Goal: Task Accomplishment & Management: Use online tool/utility

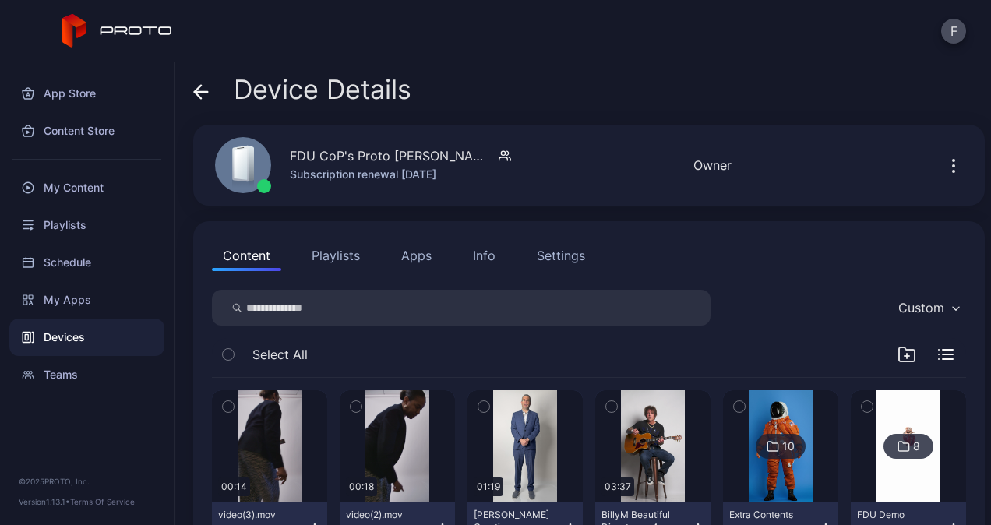
scroll to position [150, 0]
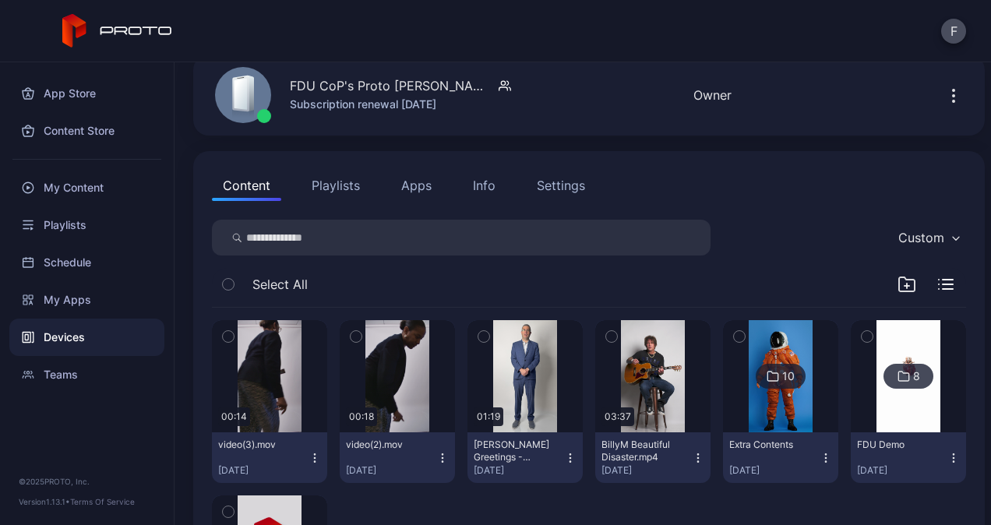
scroll to position [67, 0]
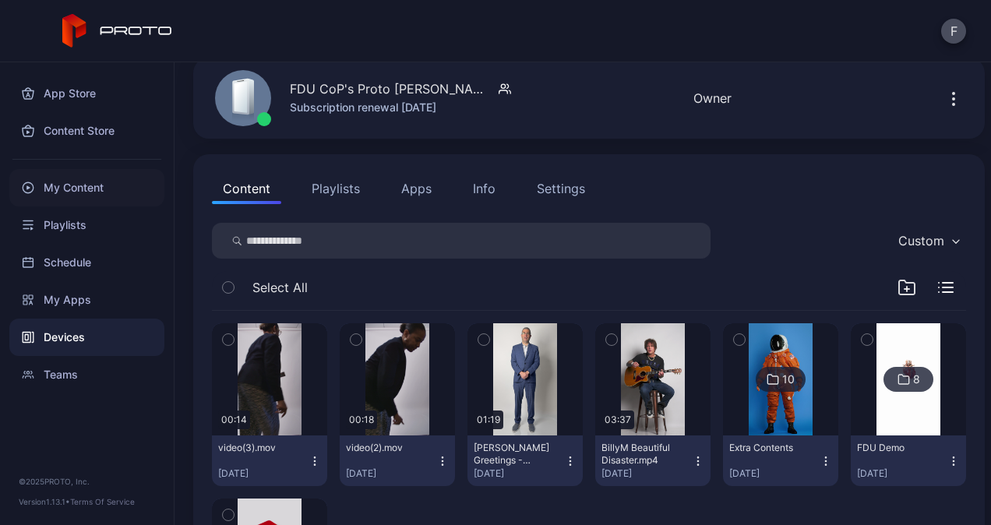
click at [72, 187] on div "My Content" at bounding box center [86, 187] width 155 height 37
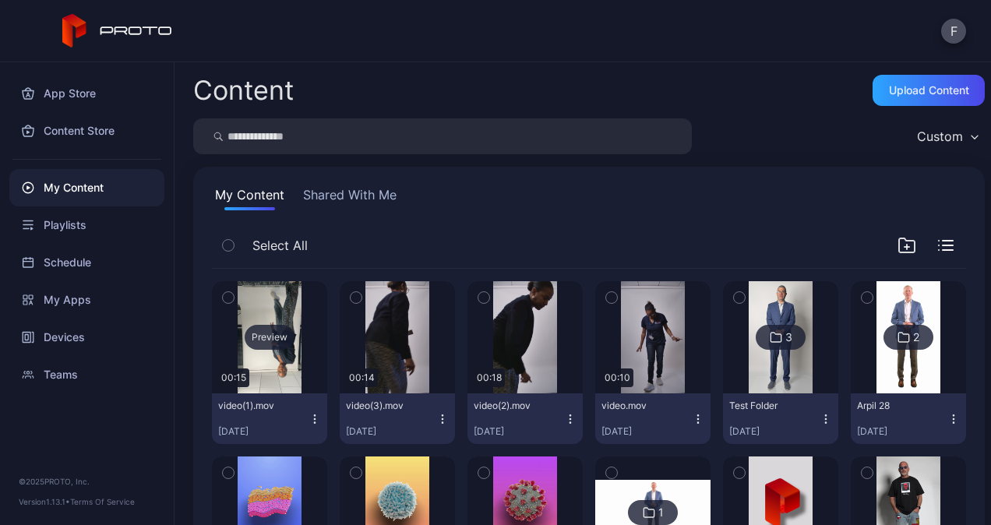
click at [276, 367] on div "Preview" at bounding box center [269, 337] width 115 height 112
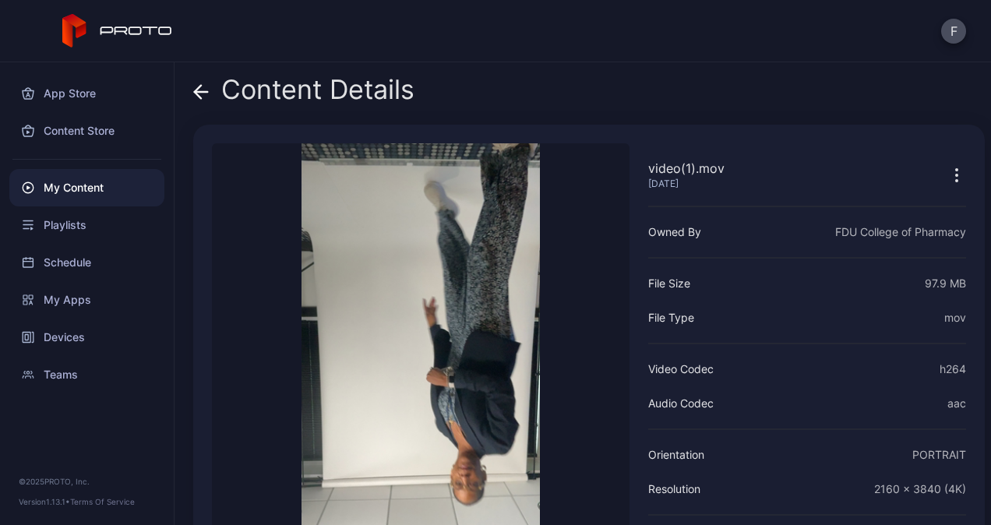
click at [199, 89] on icon at bounding box center [201, 92] width 16 height 16
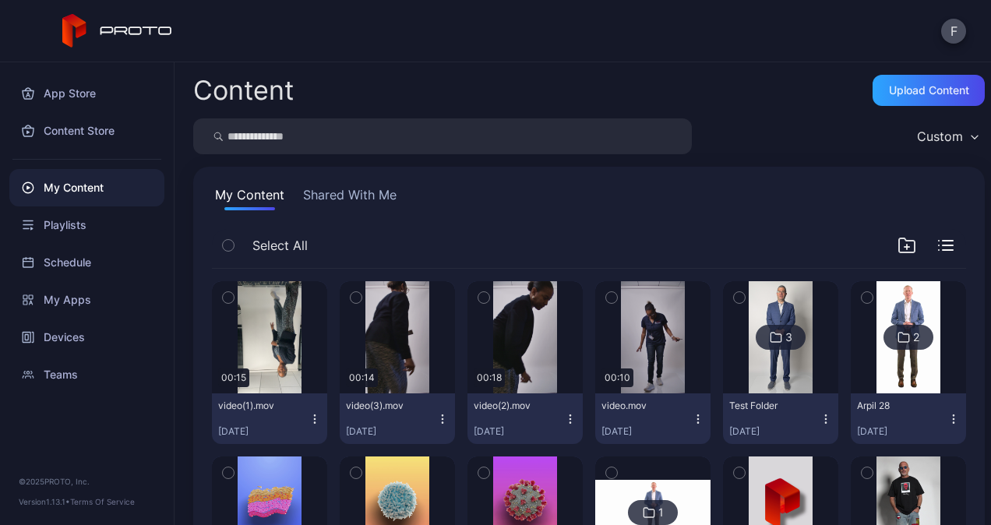
click at [308, 417] on icon "button" at bounding box center [314, 419] width 12 height 12
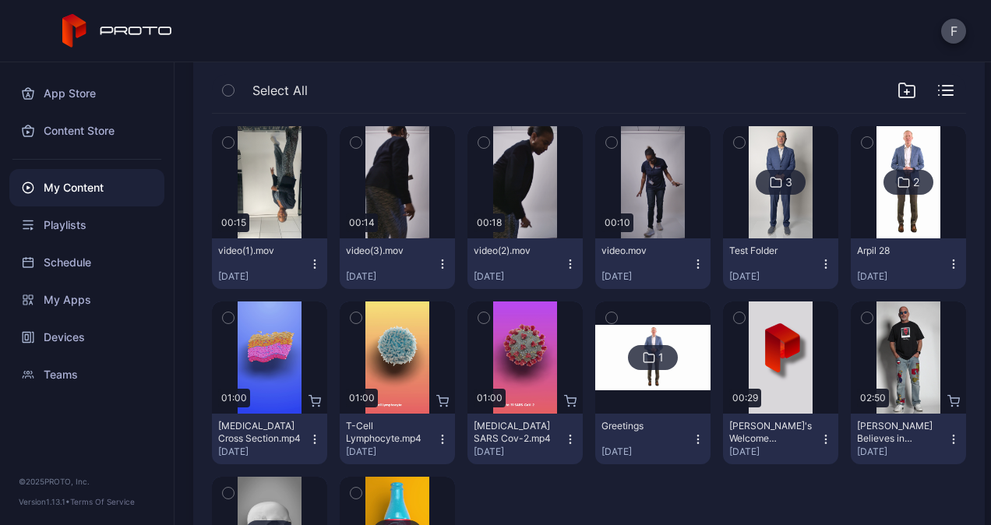
scroll to position [178, 0]
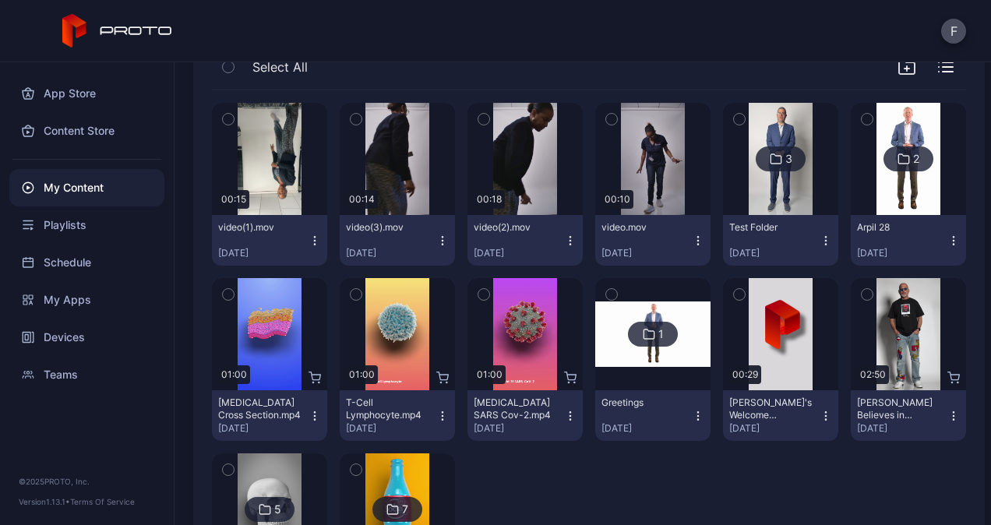
click at [313, 239] on icon "button" at bounding box center [314, 240] width 12 height 12
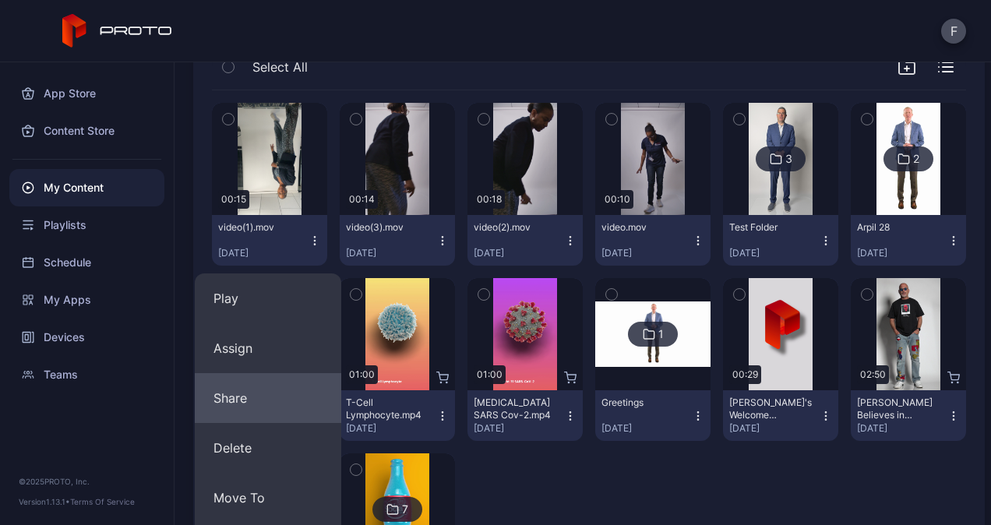
click at [239, 404] on button "Share" at bounding box center [268, 398] width 146 height 50
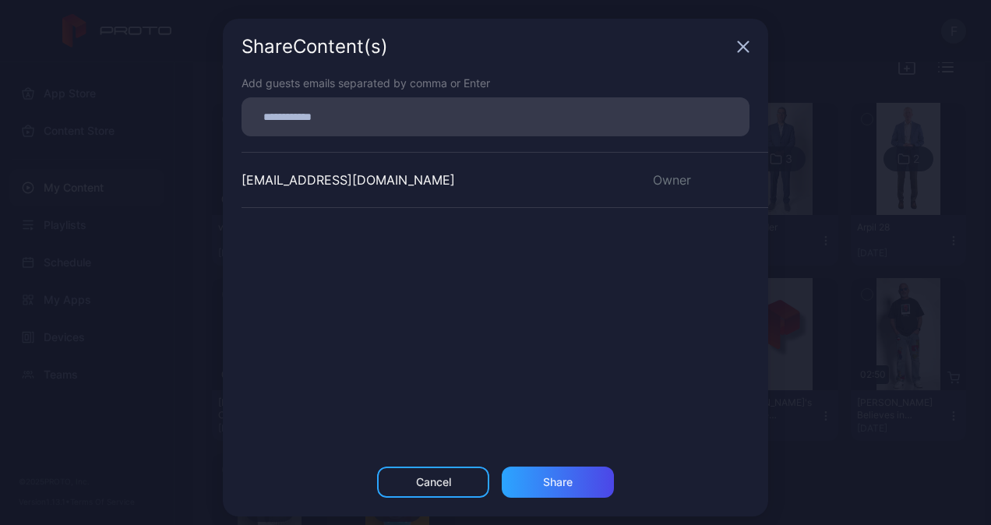
click at [315, 118] on input at bounding box center [495, 117] width 489 height 20
type input "**********"
click at [554, 481] on div "Share" at bounding box center [558, 482] width 112 height 31
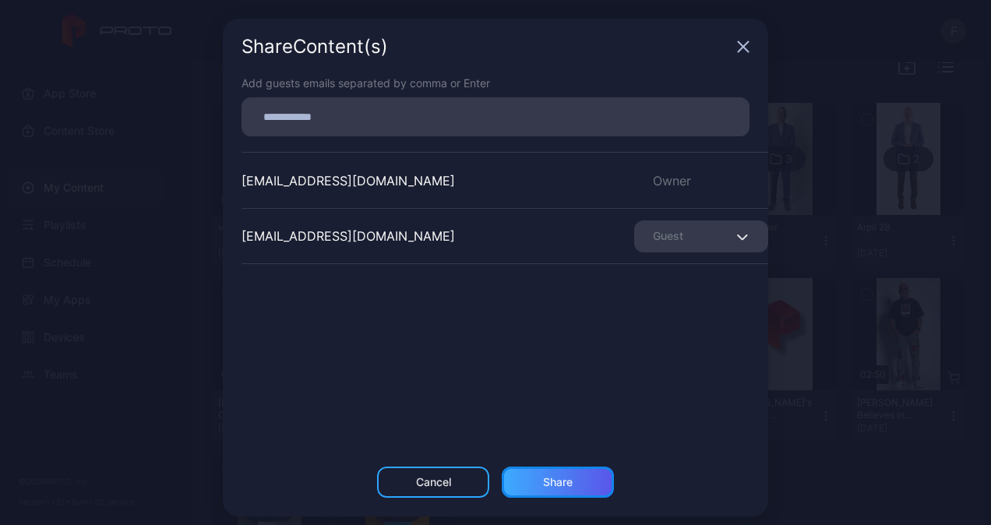
click at [541, 482] on div "Share" at bounding box center [558, 482] width 112 height 31
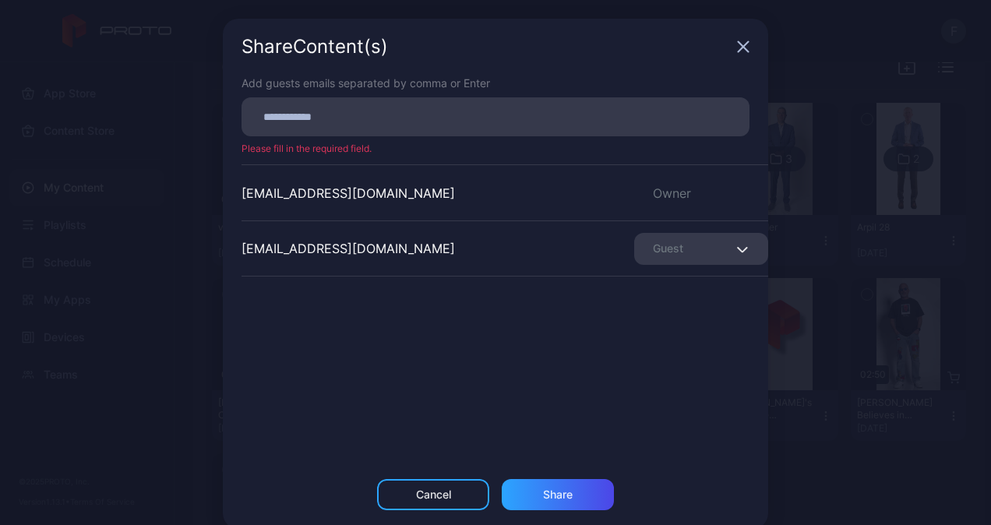
click at [309, 100] on div at bounding box center [495, 116] width 508 height 39
click at [326, 266] on div "ts@protohologram.com Guest" at bounding box center [504, 248] width 526 height 56
click at [642, 252] on div "Guest" at bounding box center [701, 249] width 134 height 32
click at [634, 241] on div "Guest" at bounding box center [701, 249] width 134 height 32
click at [484, 180] on div "proto@fdu.edu Owner" at bounding box center [504, 192] width 526 height 56
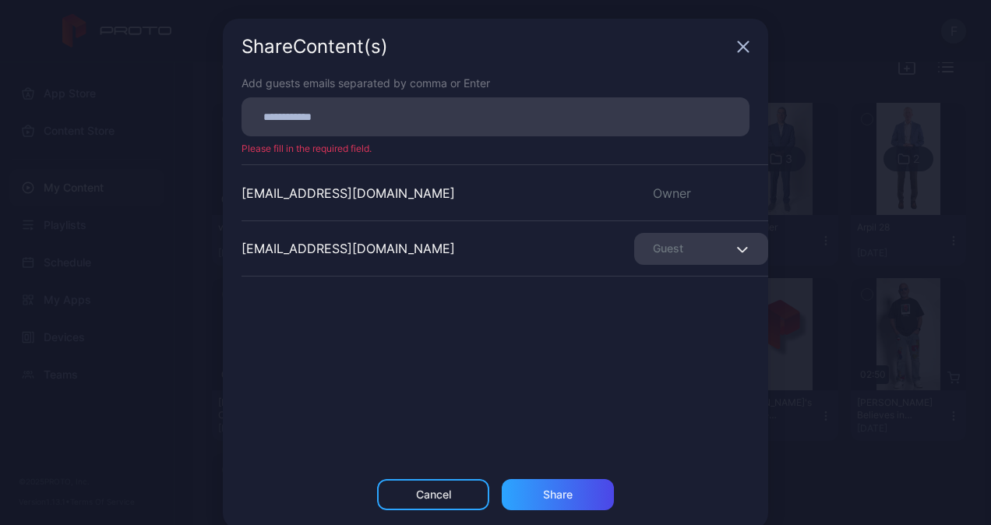
click at [727, 56] on div "Share Content (s)" at bounding box center [495, 47] width 545 height 56
click at [729, 40] on div "Share Content (s)" at bounding box center [495, 47] width 545 height 56
click at [738, 44] on icon "button" at bounding box center [743, 47] width 10 height 10
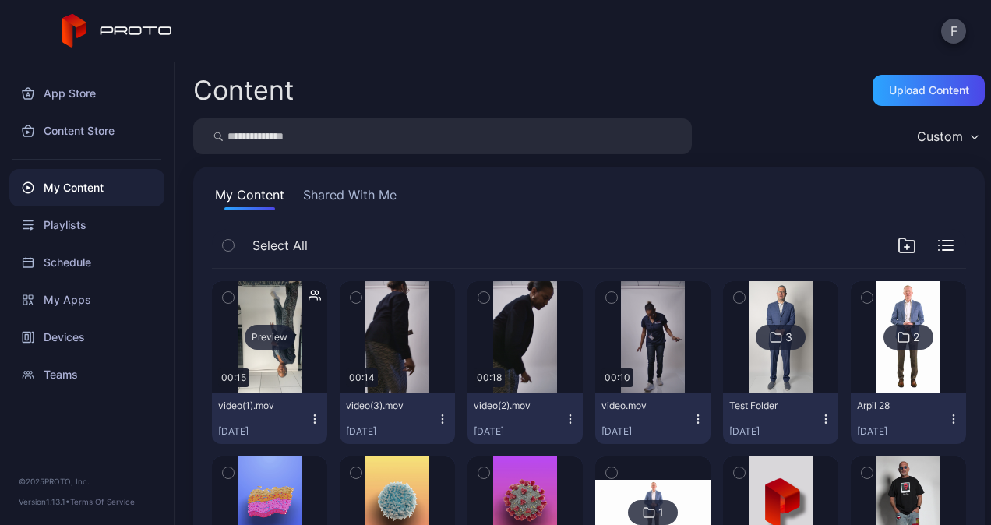
click at [268, 363] on div "Preview" at bounding box center [269, 337] width 115 height 112
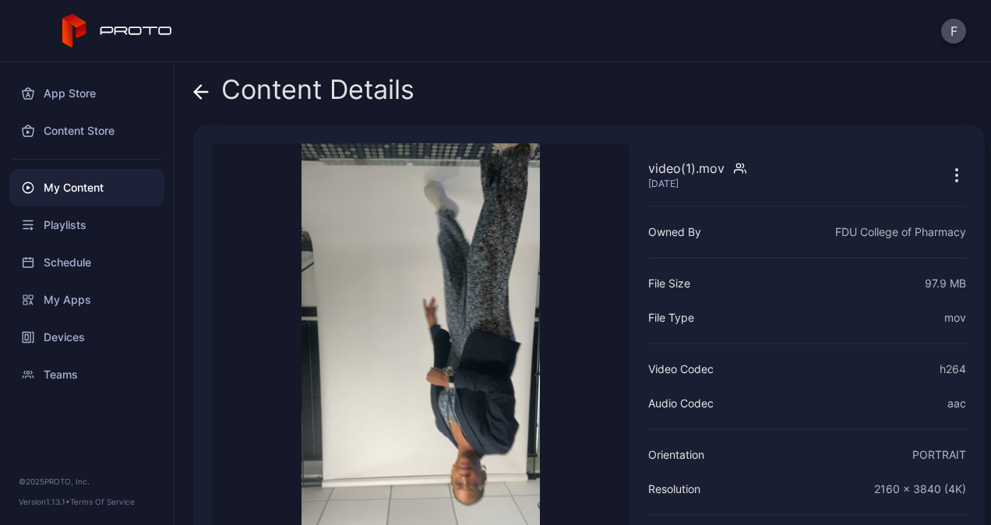
drag, startPoint x: 202, startPoint y: 90, endPoint x: 211, endPoint y: 105, distance: 17.5
click at [211, 105] on div "Content Details" at bounding box center [303, 93] width 221 height 37
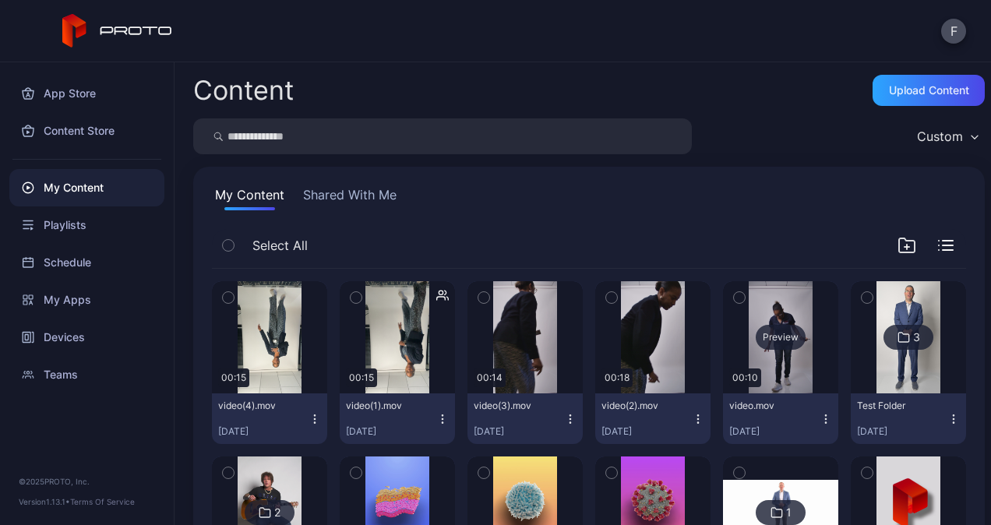
click at [773, 341] on div "Preview" at bounding box center [780, 337] width 50 height 25
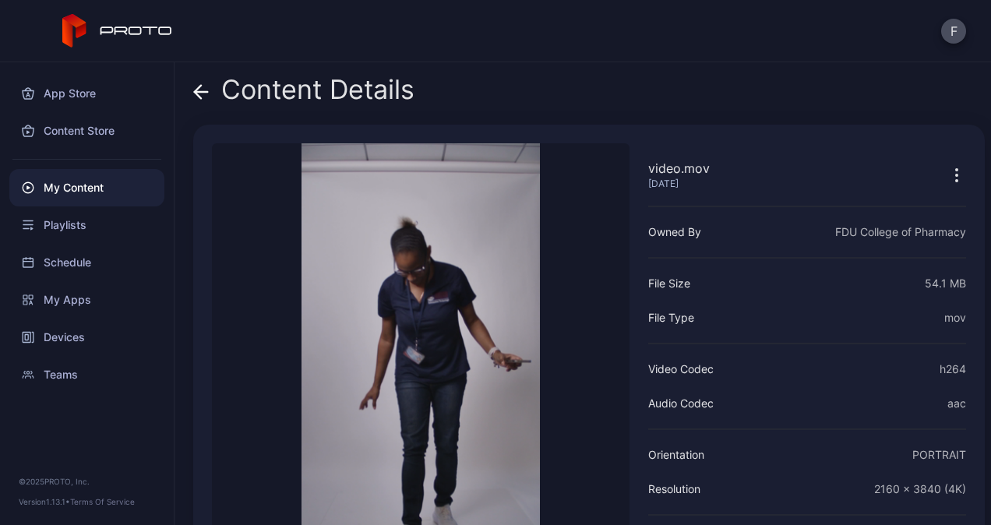
scroll to position [118, 0]
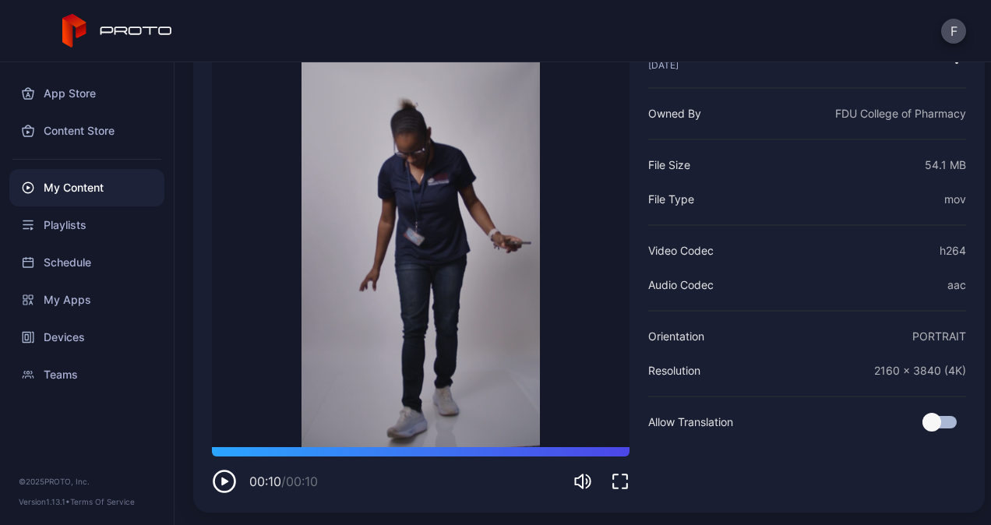
click at [234, 480] on icon "button" at bounding box center [224, 481] width 25 height 25
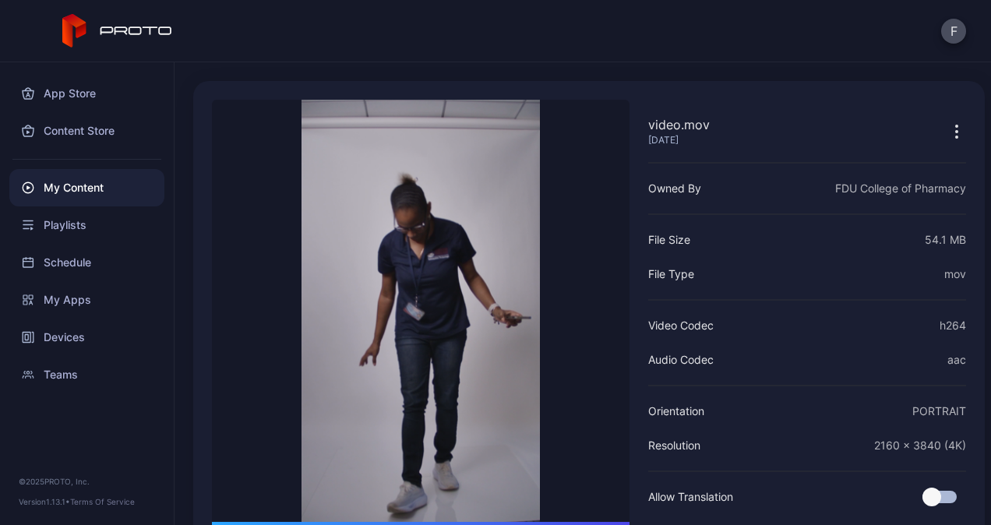
scroll to position [0, 0]
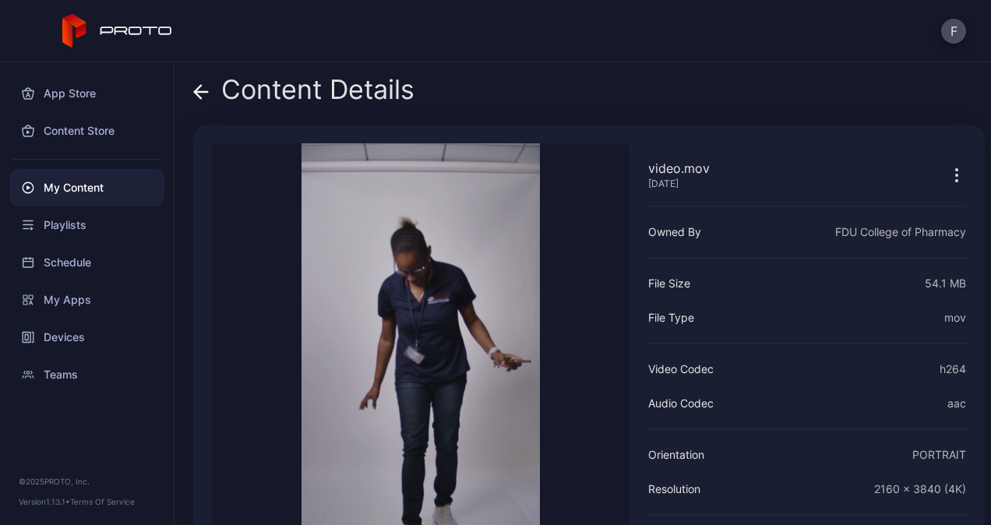
click at [204, 87] on icon at bounding box center [201, 92] width 16 height 16
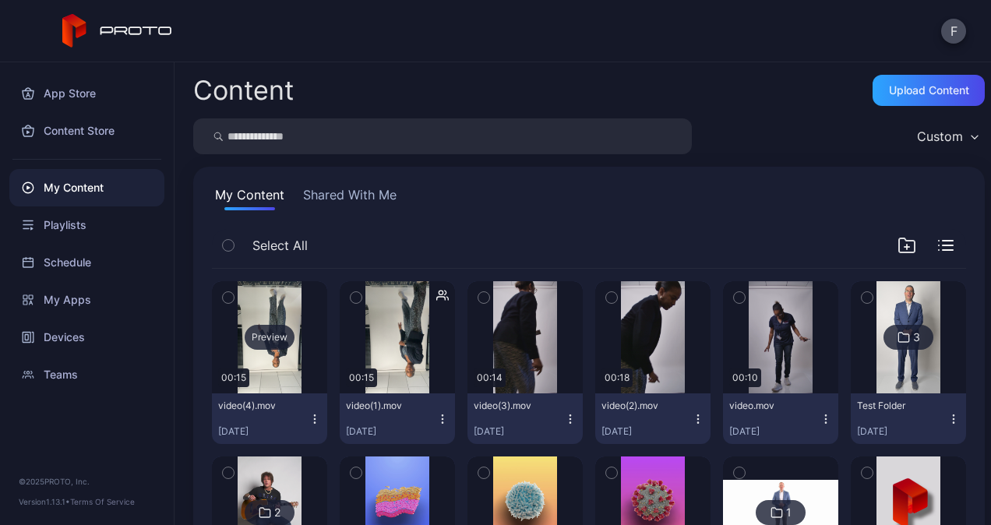
click at [273, 334] on div "Preview" at bounding box center [270, 337] width 50 height 25
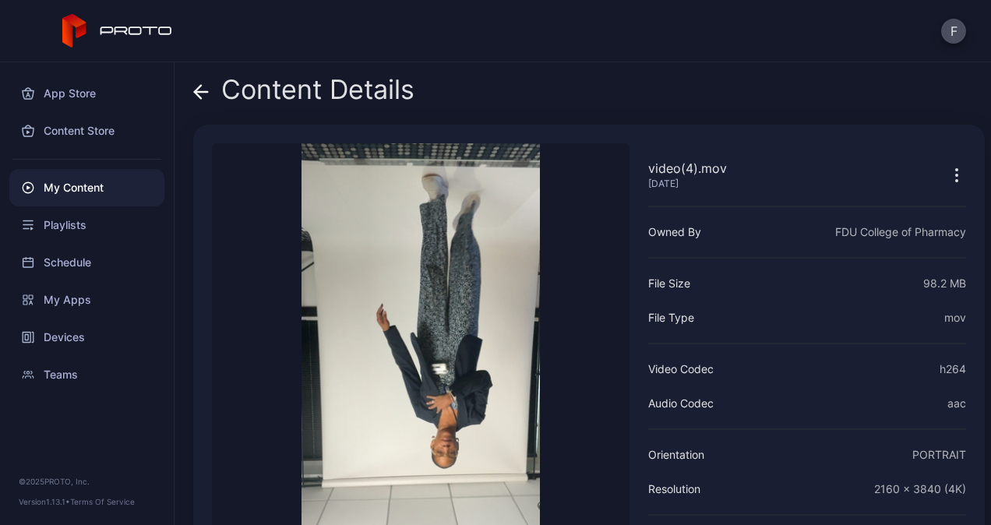
click at [206, 100] on icon at bounding box center [201, 92] width 16 height 16
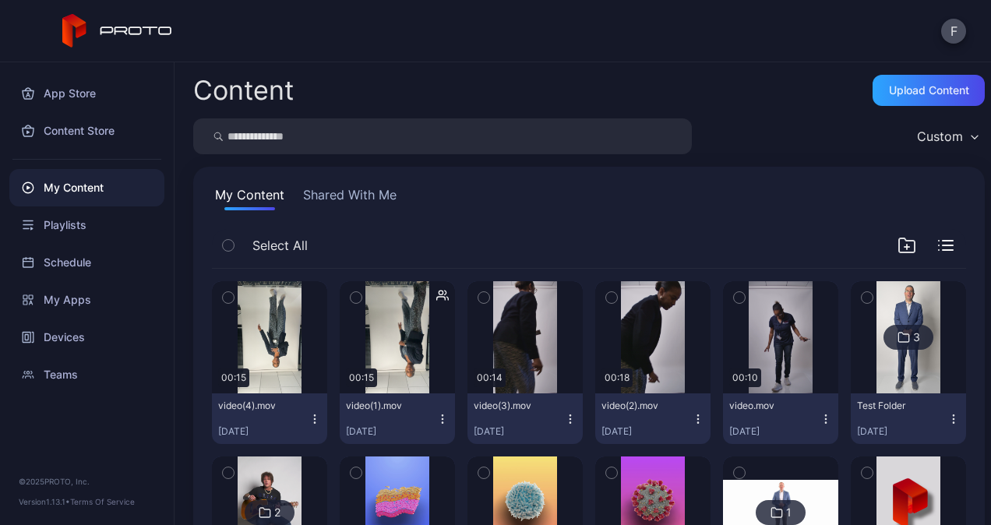
click at [312, 416] on icon "button" at bounding box center [314, 419] width 12 height 12
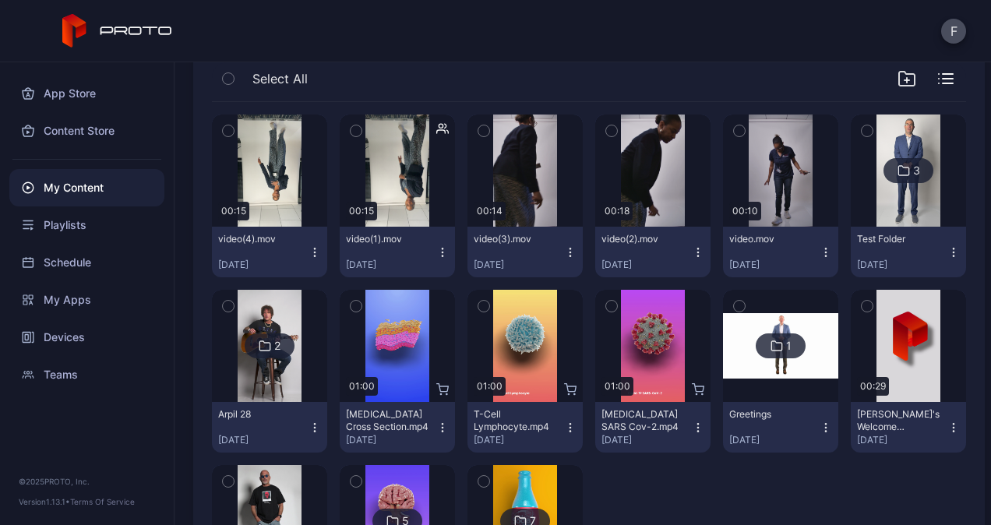
scroll to position [165, 0]
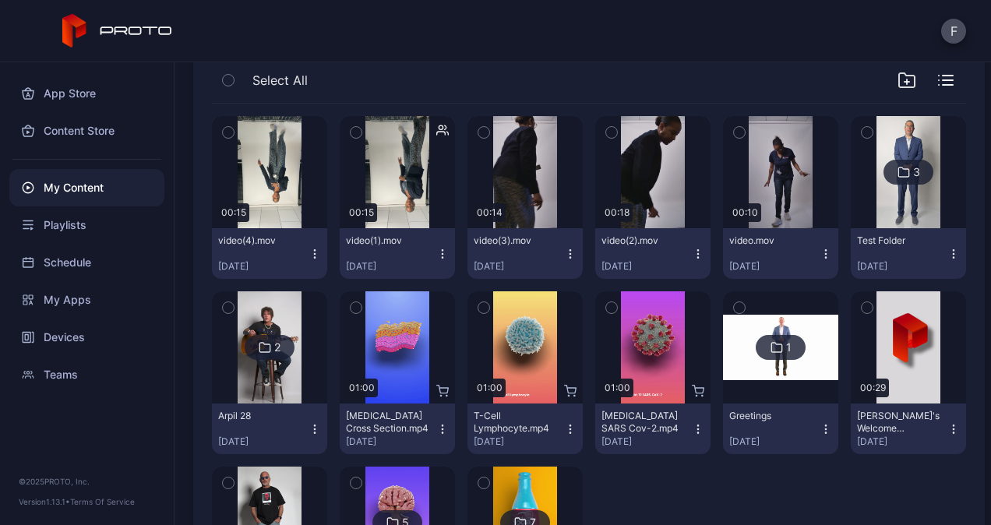
click at [308, 248] on icon "button" at bounding box center [314, 254] width 12 height 12
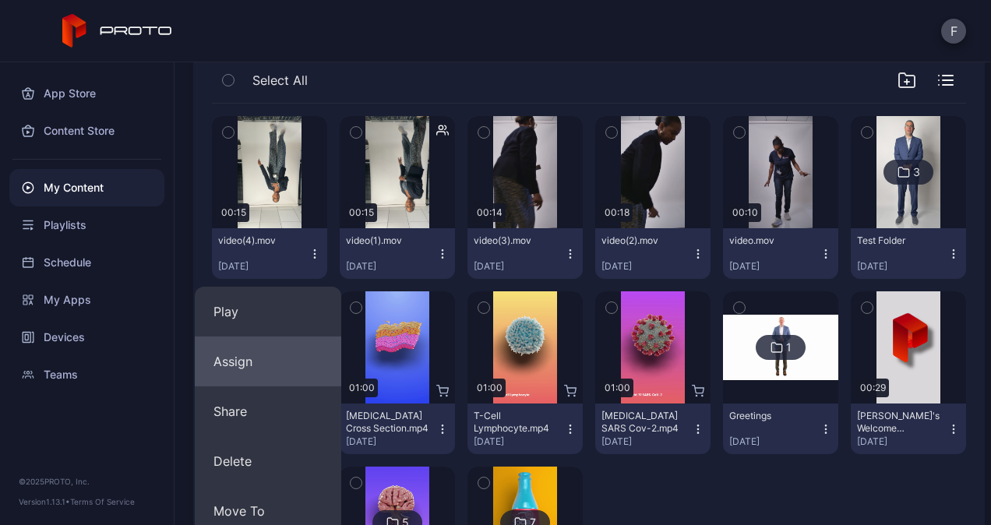
click at [241, 364] on button "Assign" at bounding box center [268, 361] width 146 height 50
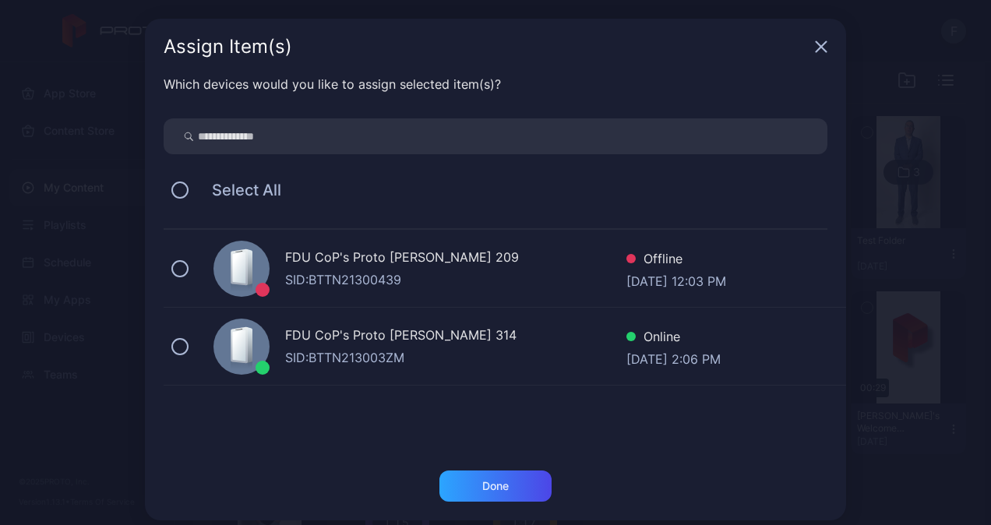
click at [343, 339] on div "FDU CoP's Proto [PERSON_NAME] 314" at bounding box center [455, 337] width 341 height 23
click at [482, 481] on div "Done" at bounding box center [495, 486] width 26 height 12
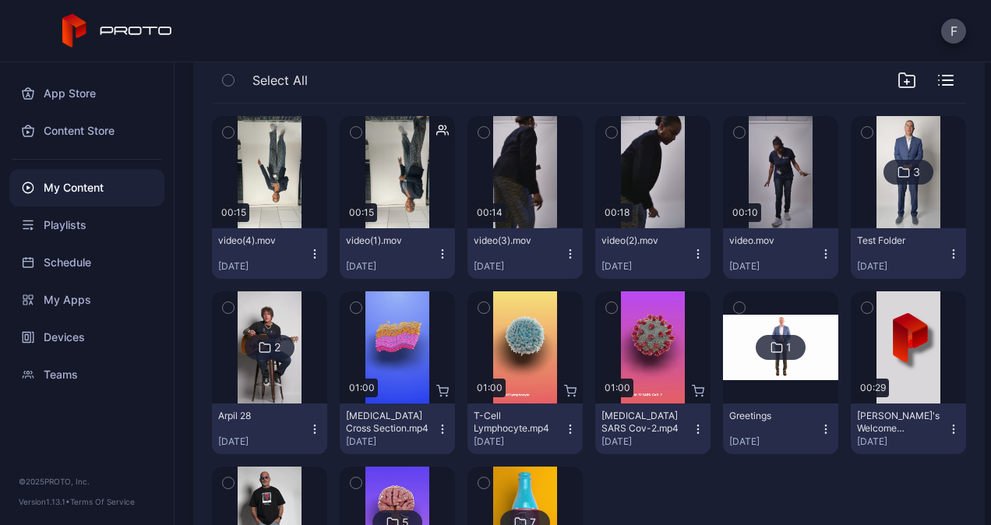
click at [938, 82] on icon "button" at bounding box center [946, 80] width 16 height 11
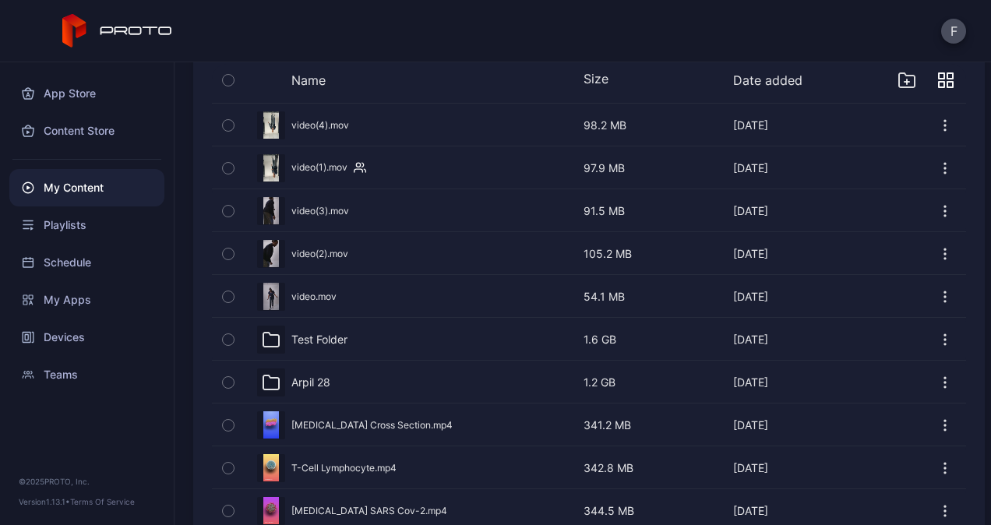
click at [301, 121] on div "Preview" at bounding box center [589, 124] width 754 height 41
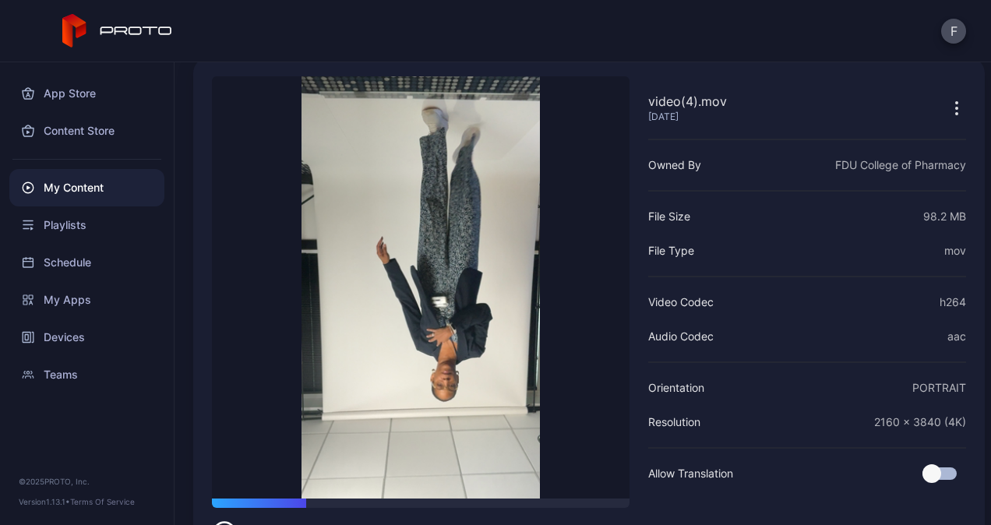
scroll to position [118, 0]
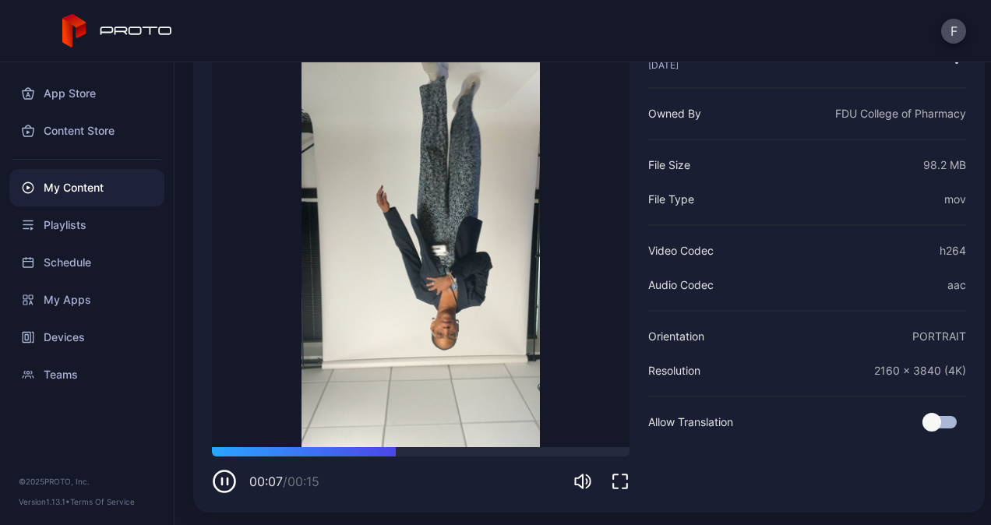
click at [222, 479] on icon "button" at bounding box center [222, 481] width 0 height 6
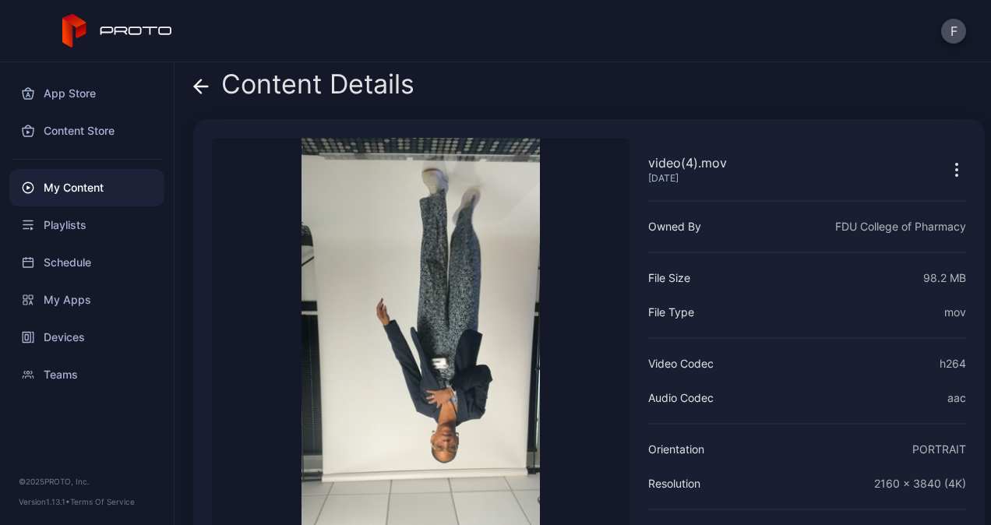
scroll to position [0, 0]
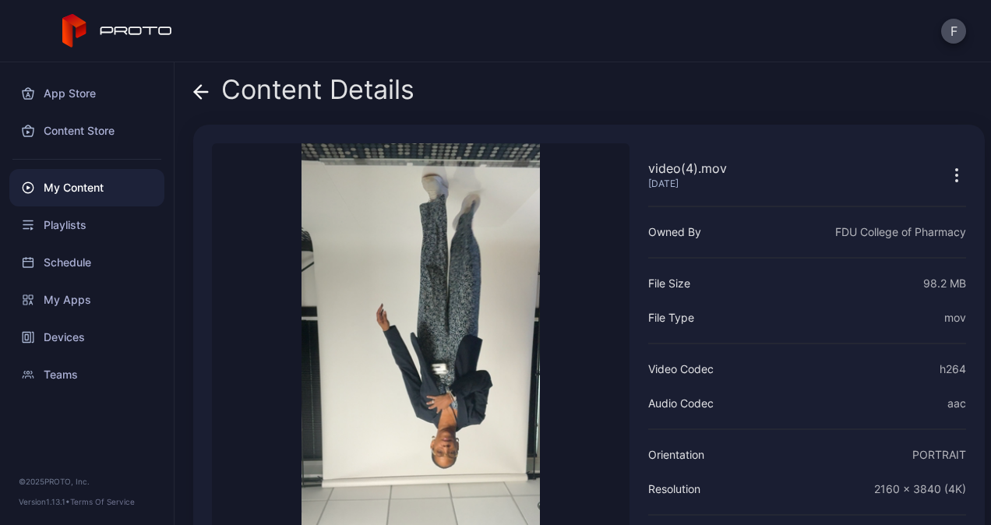
click at [956, 170] on icon "button" at bounding box center [957, 170] width 2 height 2
click at [55, 336] on div "Devices" at bounding box center [86, 337] width 155 height 37
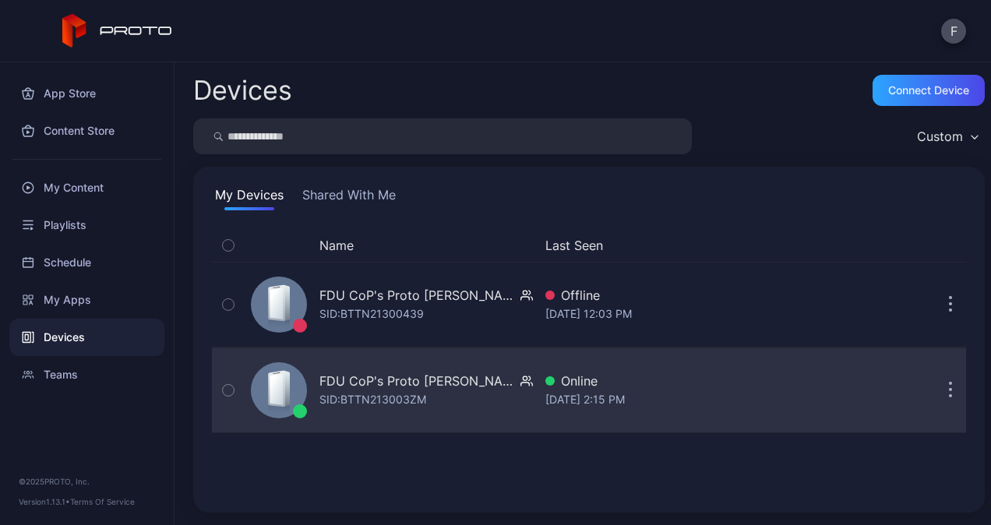
click at [474, 405] on div "FDU CoP's Proto Luma Rm 314 SID: BTTN213003ZM" at bounding box center [425, 390] width 213 height 37
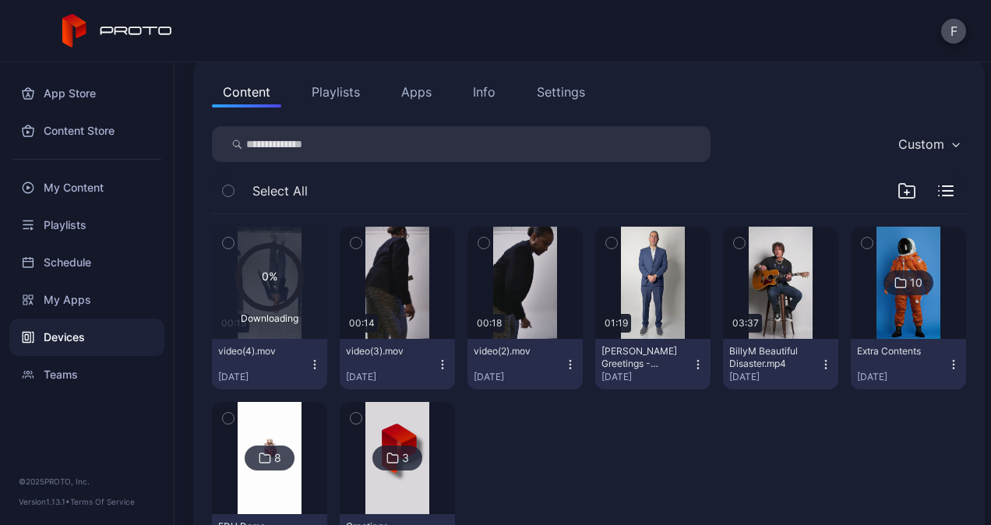
scroll to position [170, 0]
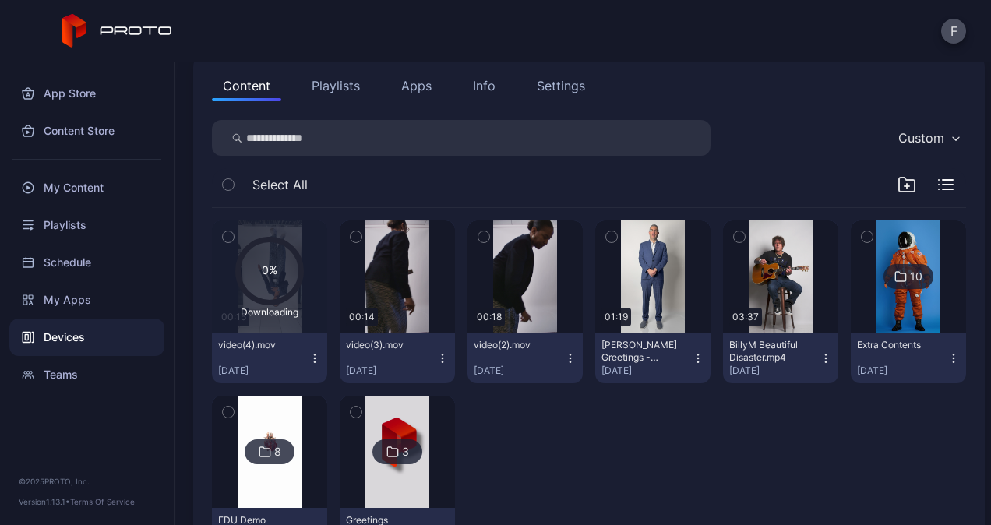
click at [313, 358] on icon "button" at bounding box center [314, 358] width 12 height 12
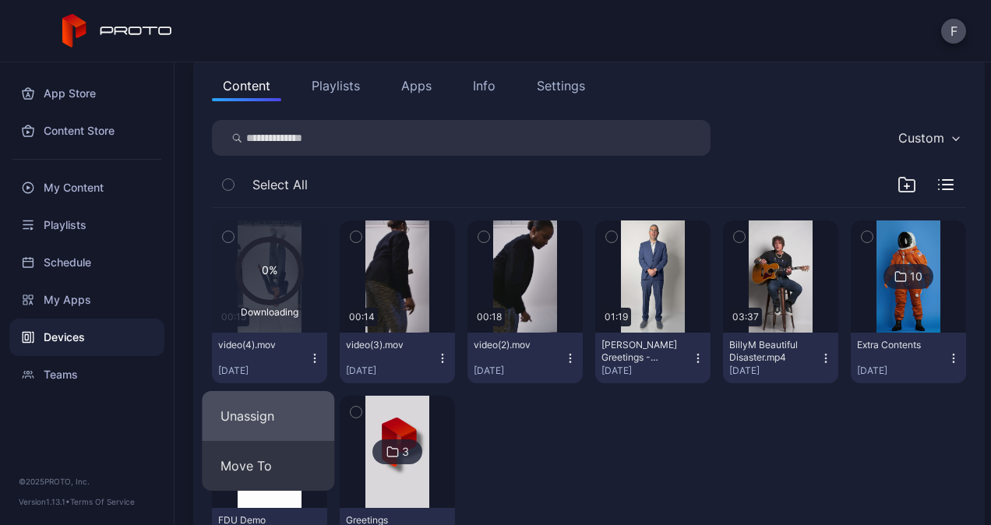
click at [266, 417] on button "Unassign" at bounding box center [268, 416] width 132 height 50
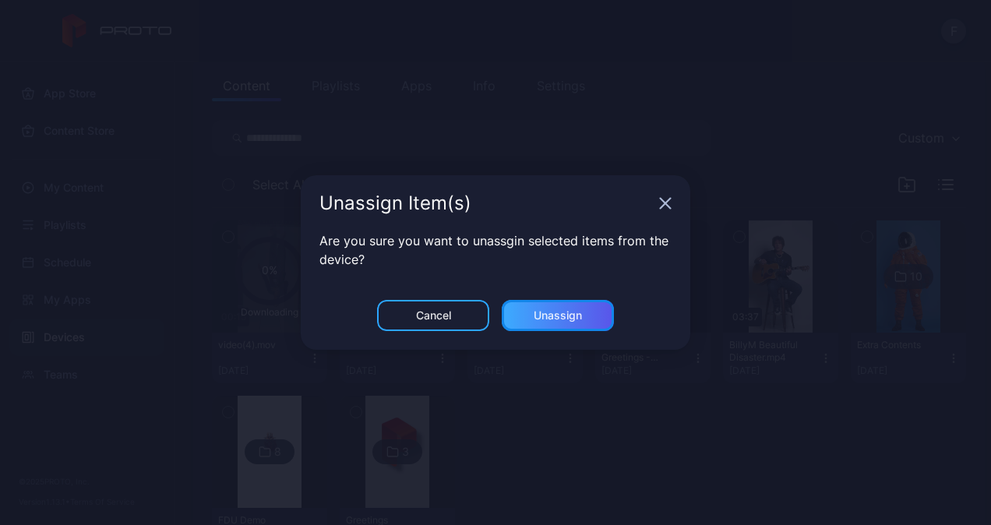
click at [562, 316] on div "Unassign" at bounding box center [557, 315] width 48 height 12
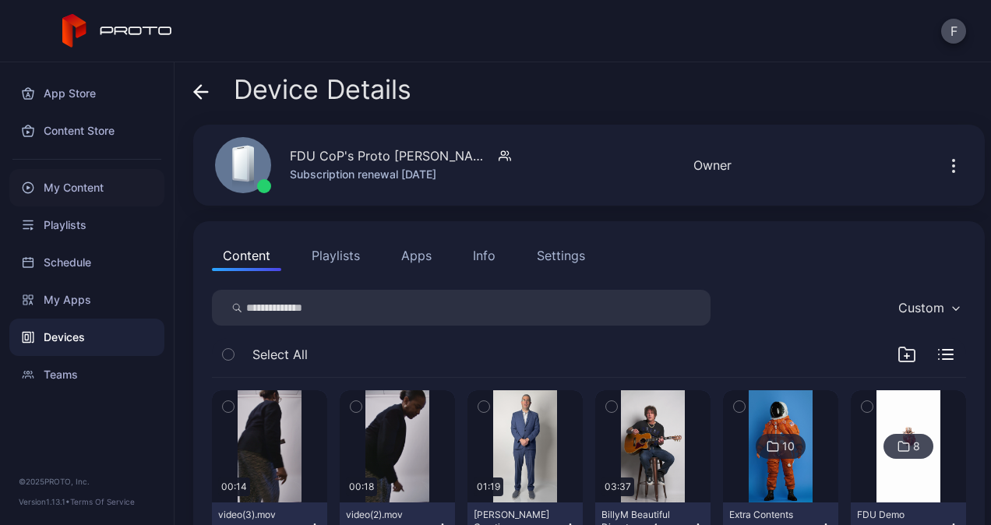
click at [78, 185] on div "My Content" at bounding box center [86, 187] width 155 height 37
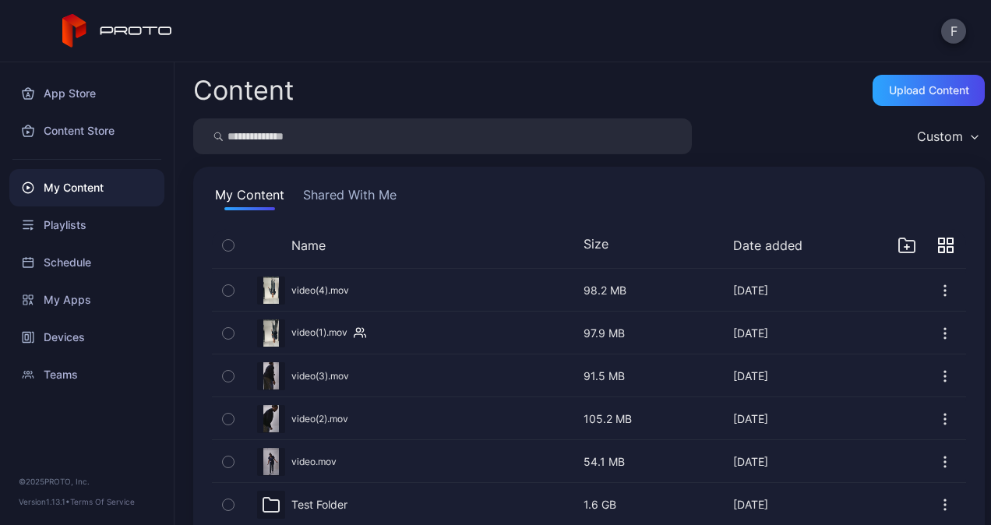
click at [938, 239] on icon "button" at bounding box center [946, 246] width 16 height 16
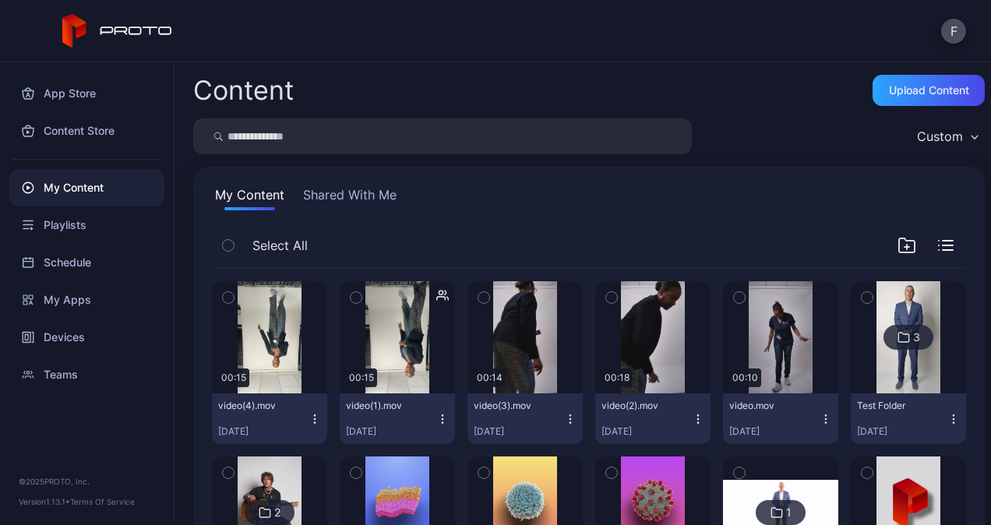
click at [310, 414] on icon "button" at bounding box center [314, 419] width 12 height 12
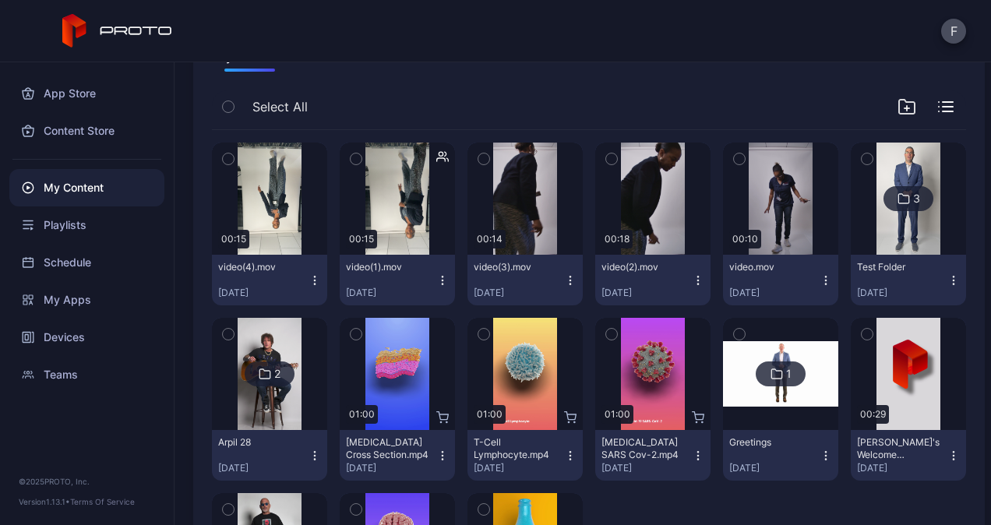
scroll to position [139, 0]
click at [308, 283] on icon "button" at bounding box center [314, 280] width 12 height 12
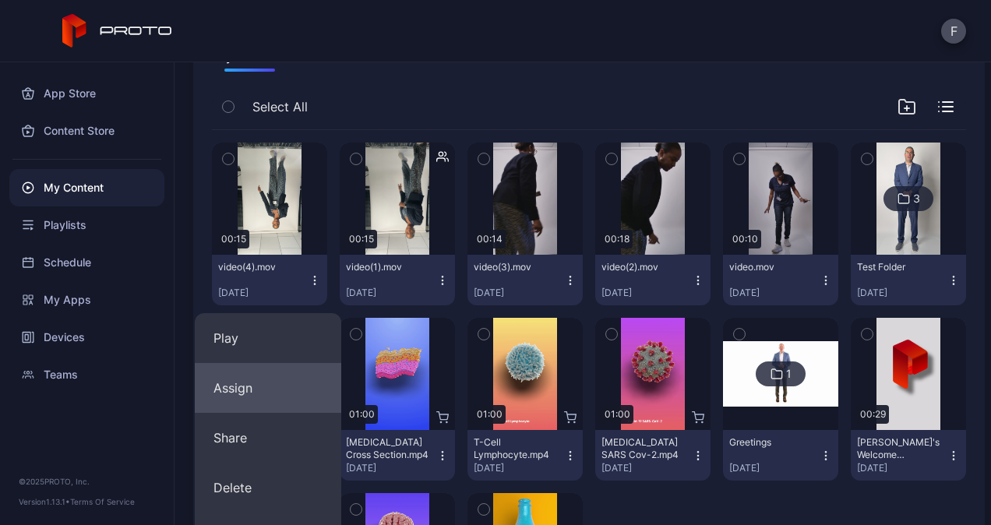
click at [248, 386] on button "Assign" at bounding box center [268, 388] width 146 height 50
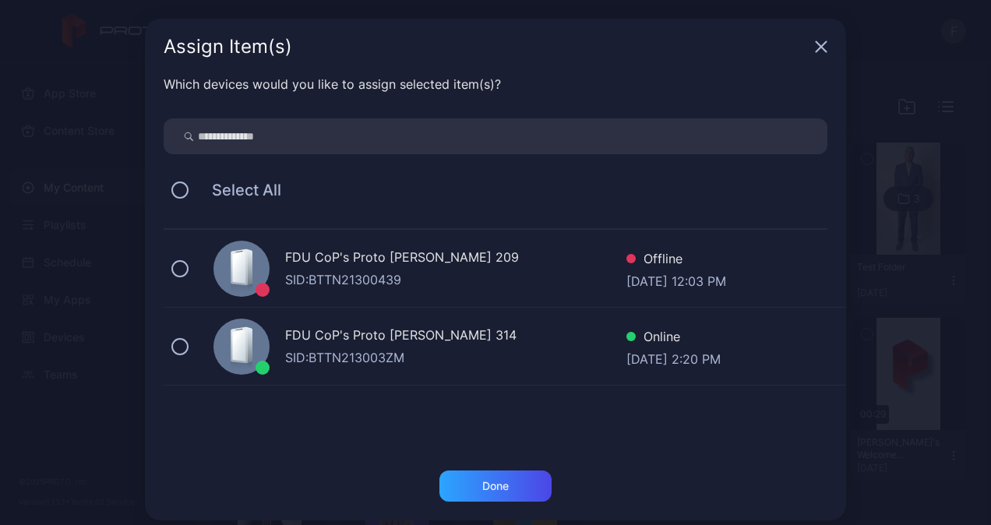
click at [348, 347] on div "FDU CoP's Proto [PERSON_NAME] 314" at bounding box center [455, 337] width 341 height 23
click at [445, 335] on div "FDU CoP's Proto [PERSON_NAME] 314" at bounding box center [455, 337] width 341 height 23
click at [462, 480] on div "Done" at bounding box center [495, 485] width 112 height 31
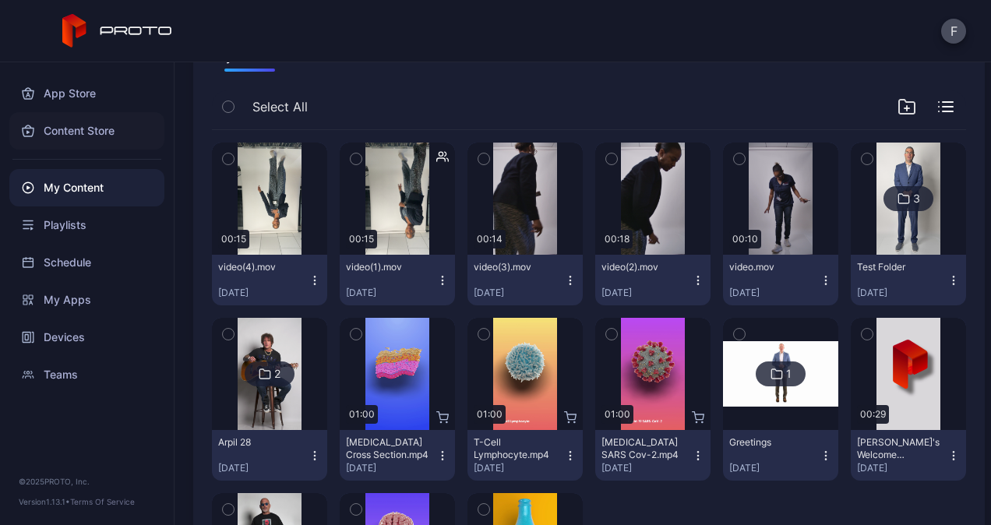
click at [97, 132] on div "Content Store" at bounding box center [86, 130] width 155 height 37
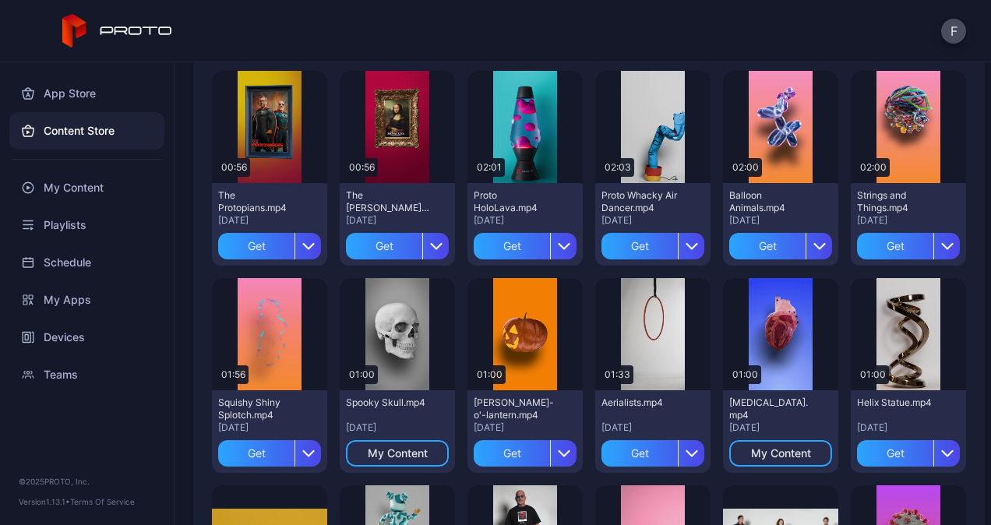
scroll to position [142, 0]
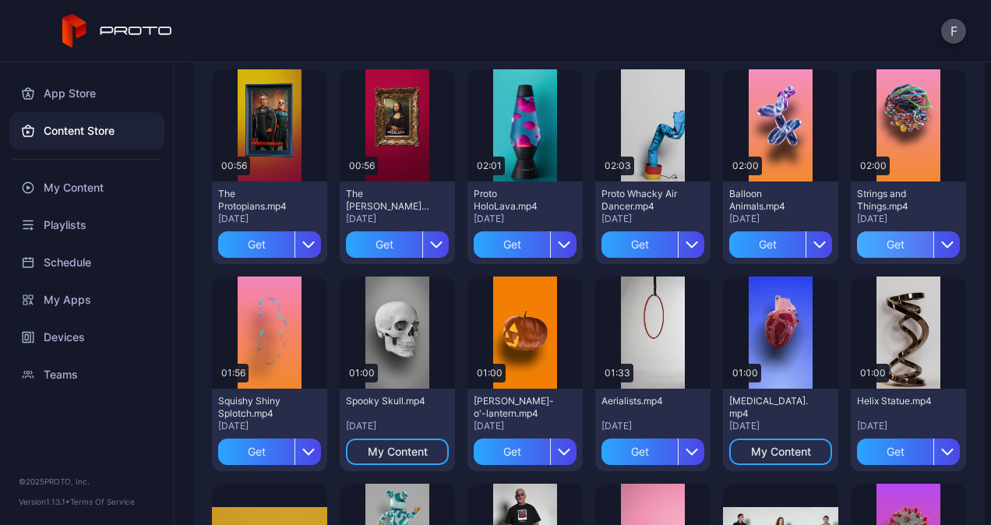
click at [867, 246] on div "Get" at bounding box center [895, 244] width 76 height 26
click at [882, 237] on div "My Content" at bounding box center [908, 244] width 103 height 26
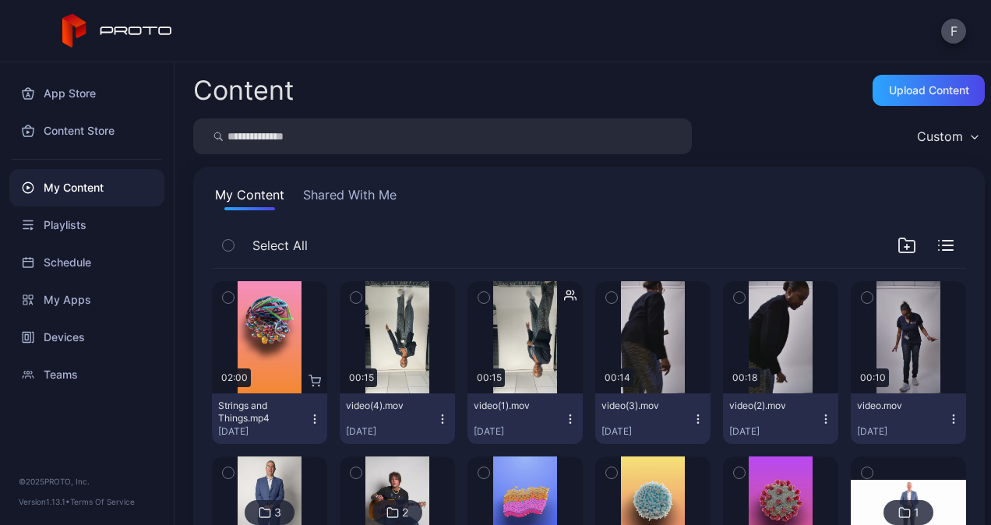
click at [314, 419] on icon "button" at bounding box center [314, 418] width 1 height 1
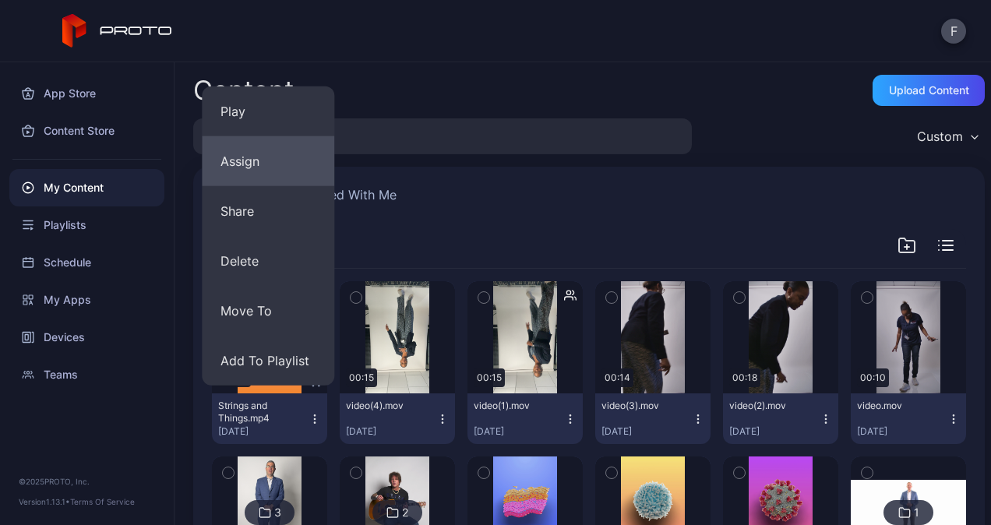
click at [283, 171] on button "Assign" at bounding box center [268, 161] width 132 height 50
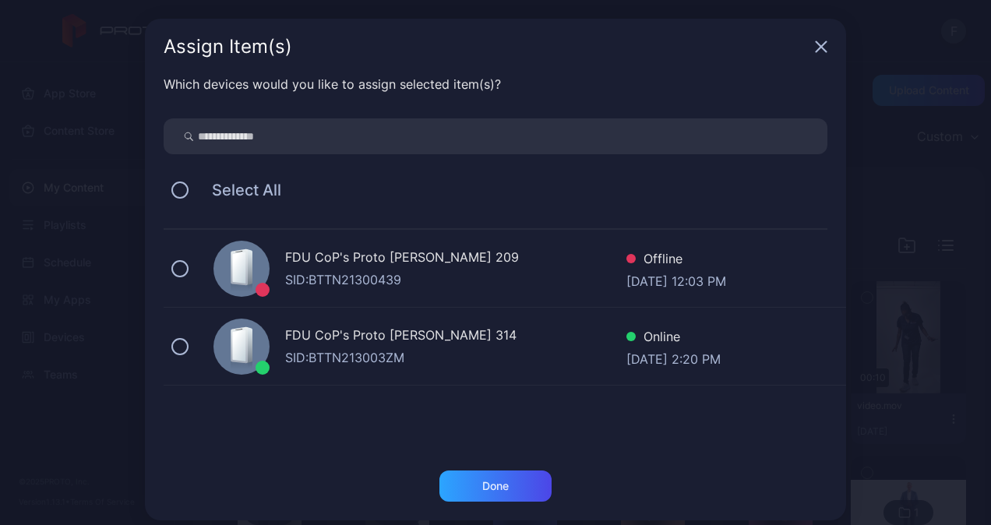
click at [360, 344] on div "FDU CoP's Proto [PERSON_NAME] 314" at bounding box center [455, 337] width 341 height 23
click at [453, 487] on div "Done" at bounding box center [495, 485] width 112 height 31
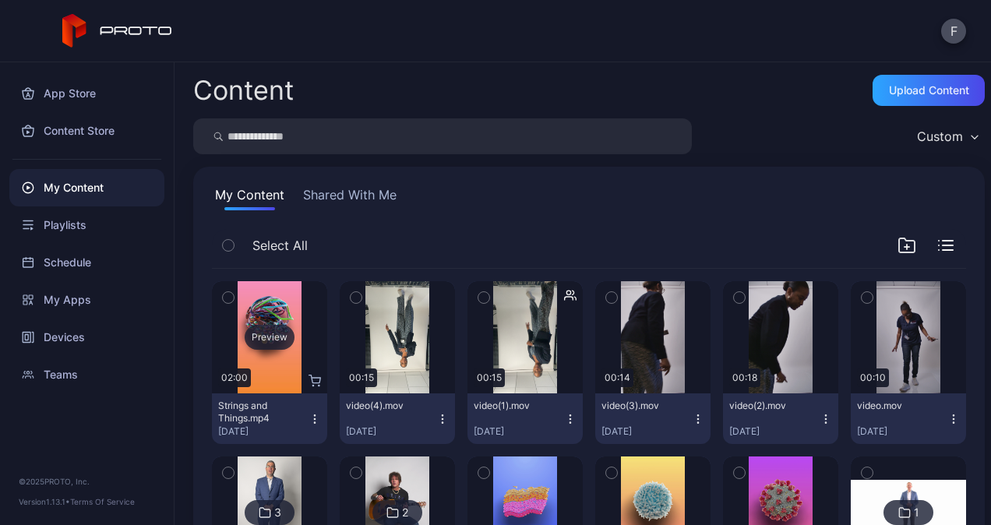
click at [266, 352] on div "Preview" at bounding box center [269, 337] width 115 height 112
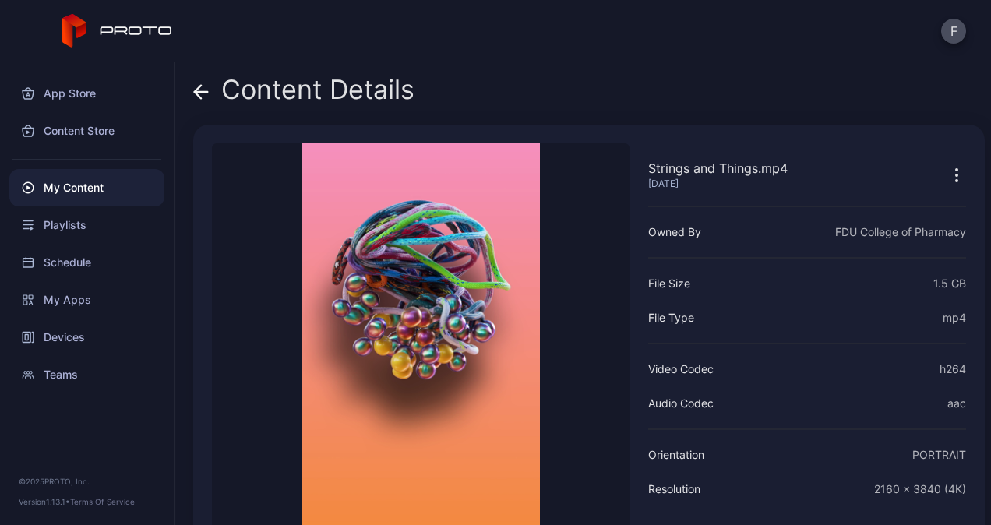
click at [201, 86] on icon at bounding box center [198, 91] width 6 height 13
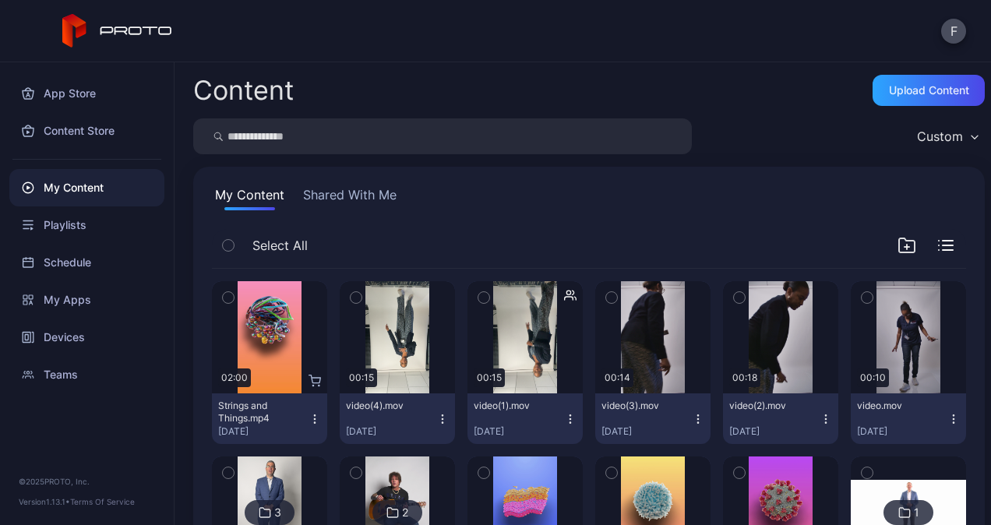
click at [442, 414] on icon "button" at bounding box center [442, 414] width 1 height 1
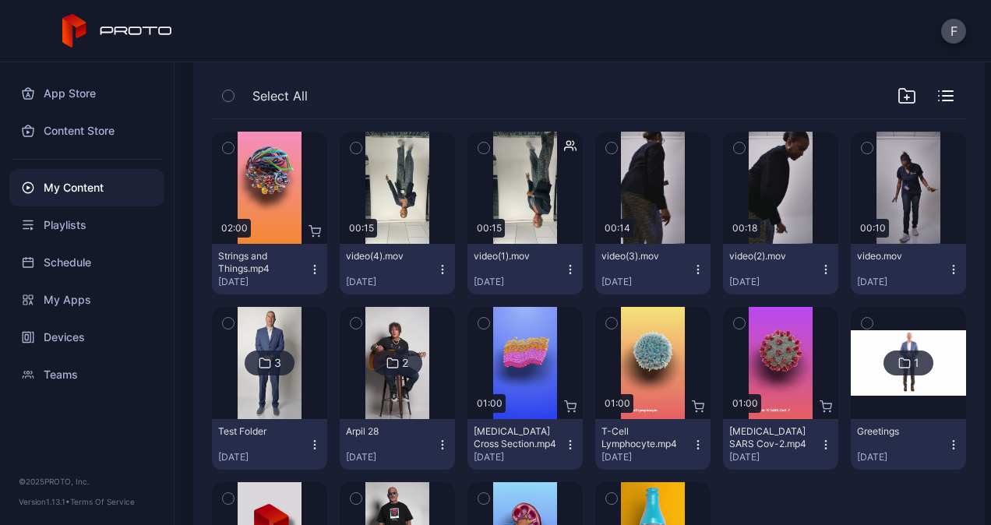
scroll to position [166, 0]
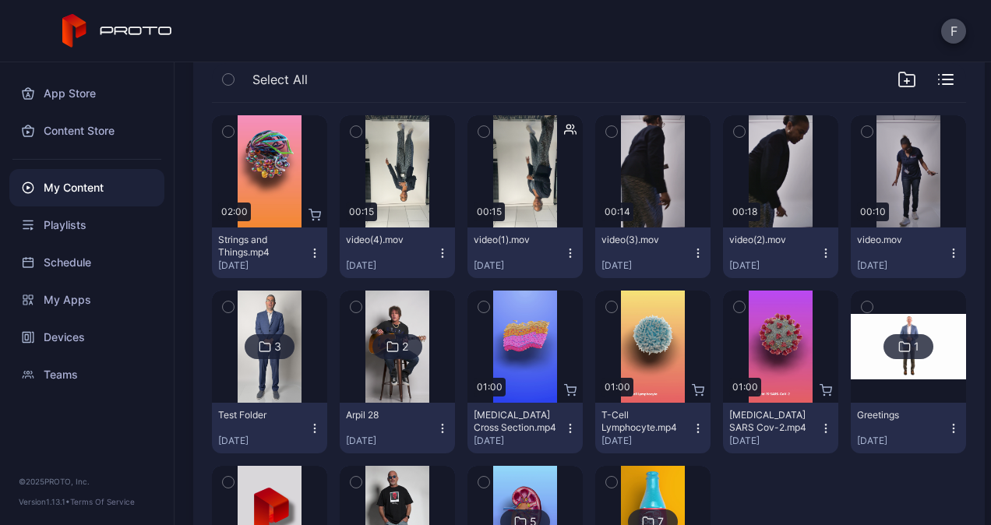
click at [436, 255] on icon "button" at bounding box center [442, 253] width 12 height 12
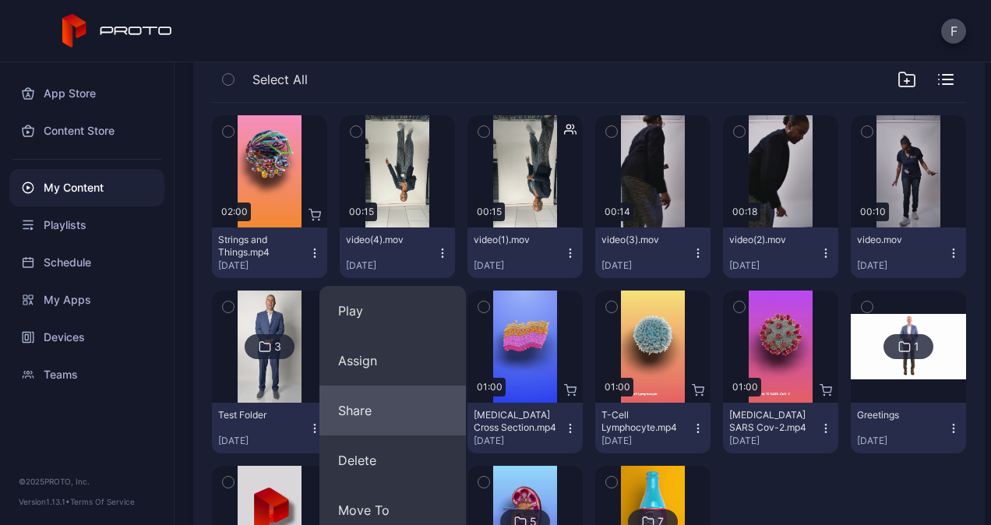
click at [393, 414] on button "Share" at bounding box center [392, 411] width 146 height 50
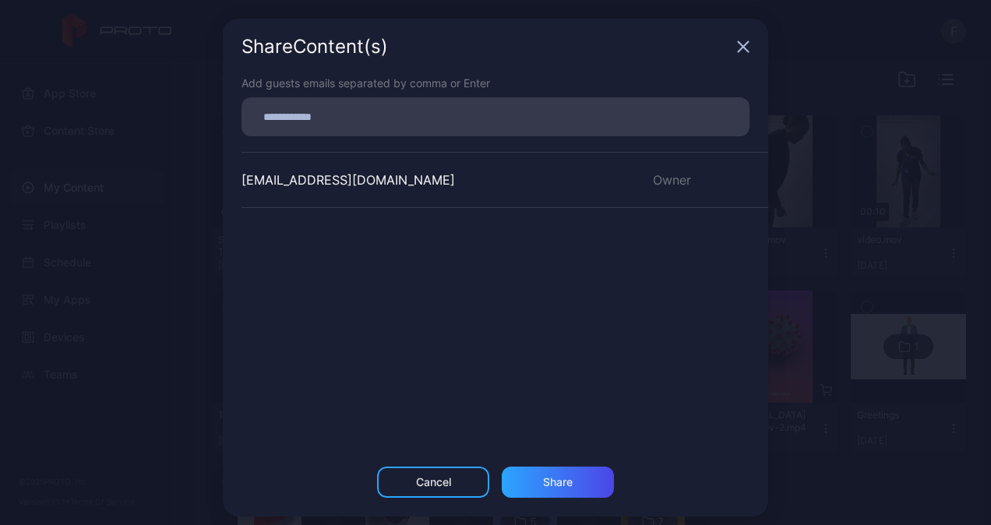
click at [329, 109] on input at bounding box center [495, 117] width 489 height 20
type input "**********"
click at [528, 488] on div "Share" at bounding box center [558, 482] width 112 height 31
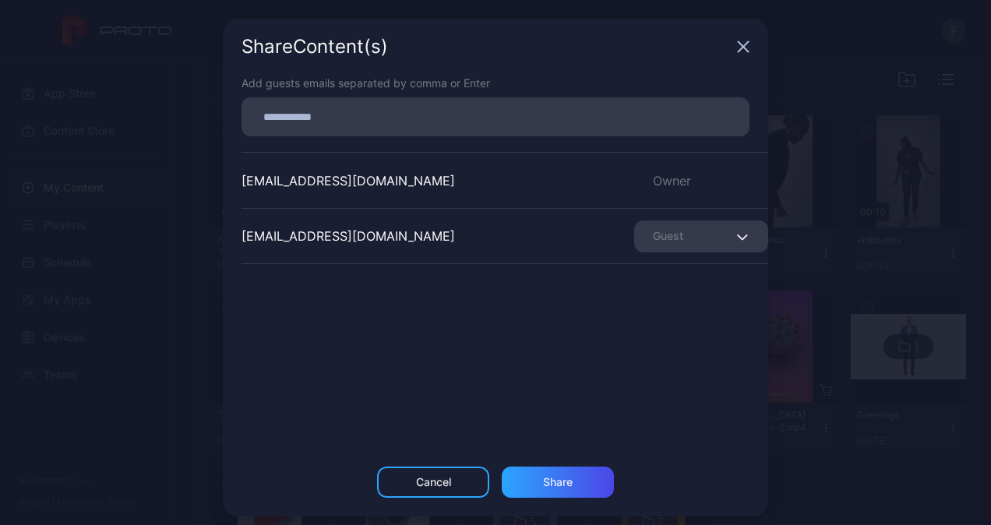
click at [738, 49] on icon "button" at bounding box center [743, 47] width 10 height 10
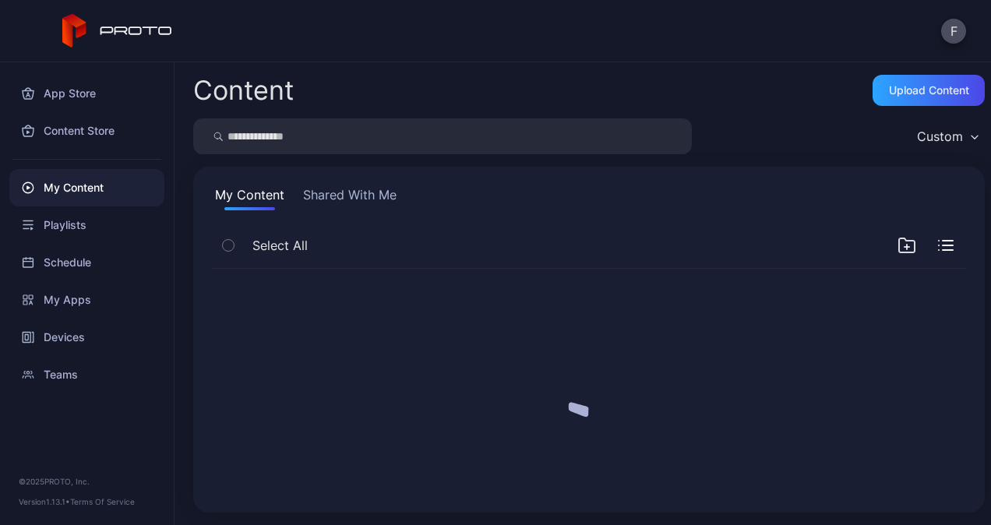
scroll to position [0, 0]
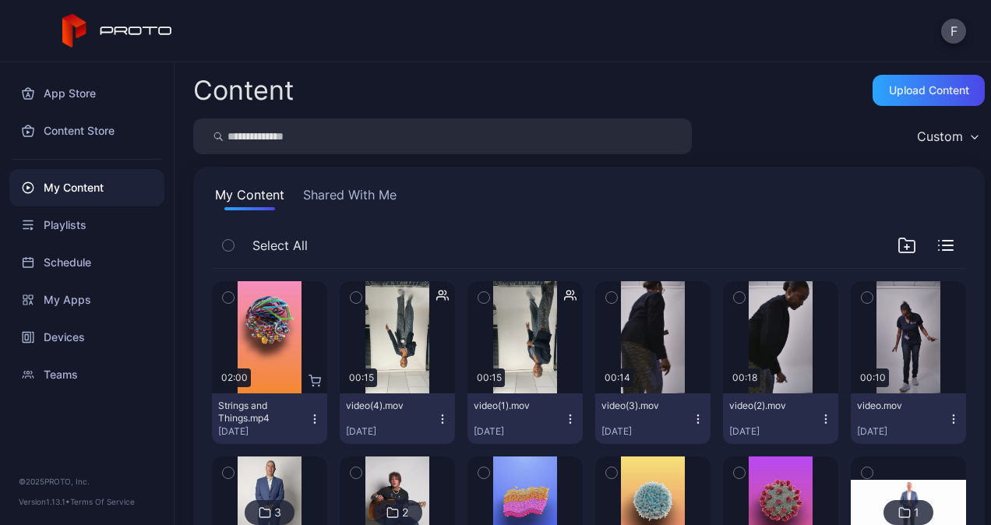
click at [434, 411] on button "video(4).mov Sep 25, 2025" at bounding box center [397, 418] width 115 height 51
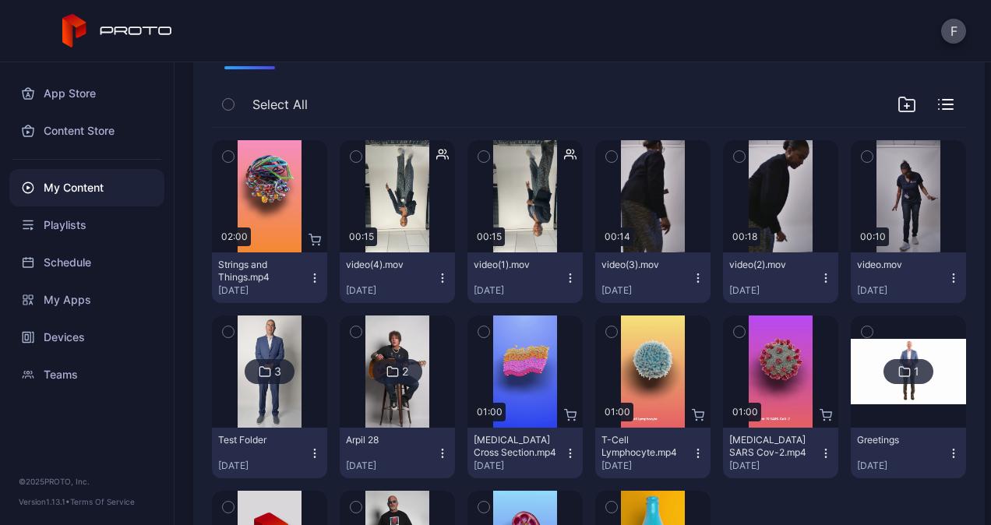
scroll to position [142, 0]
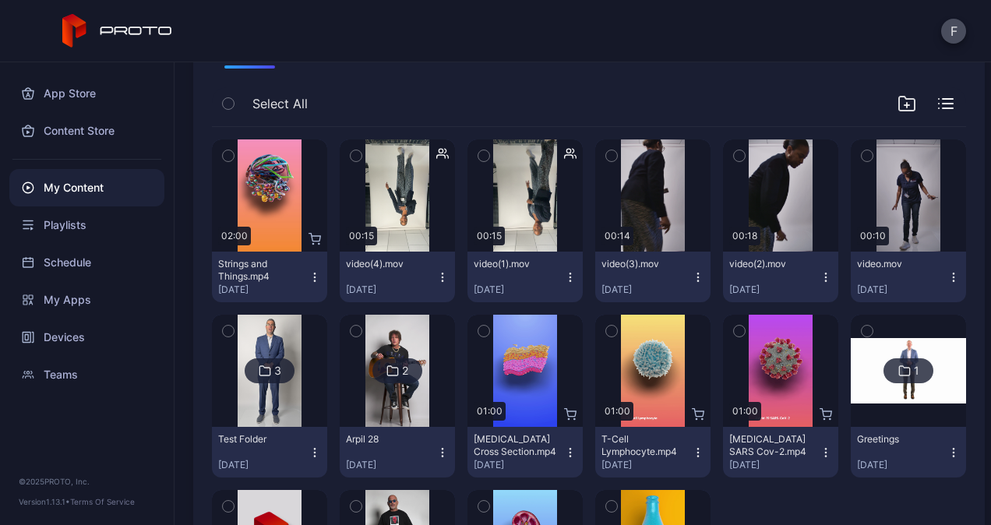
click at [437, 277] on icon "button" at bounding box center [442, 277] width 12 height 12
click at [416, 97] on div "Select All" at bounding box center [589, 107] width 754 height 40
click at [65, 347] on div "Devices" at bounding box center [86, 337] width 155 height 37
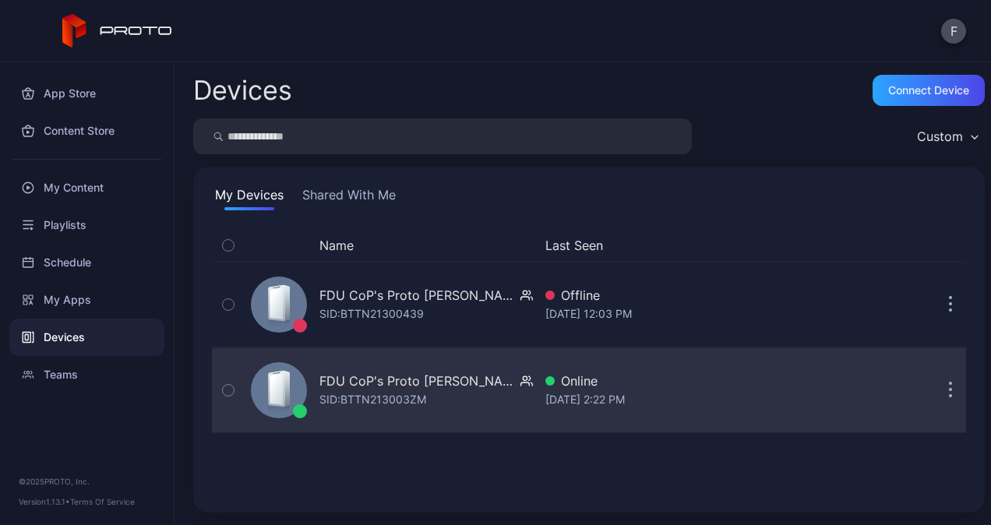
click at [387, 395] on div "SID: BTTN213003ZM" at bounding box center [372, 399] width 107 height 19
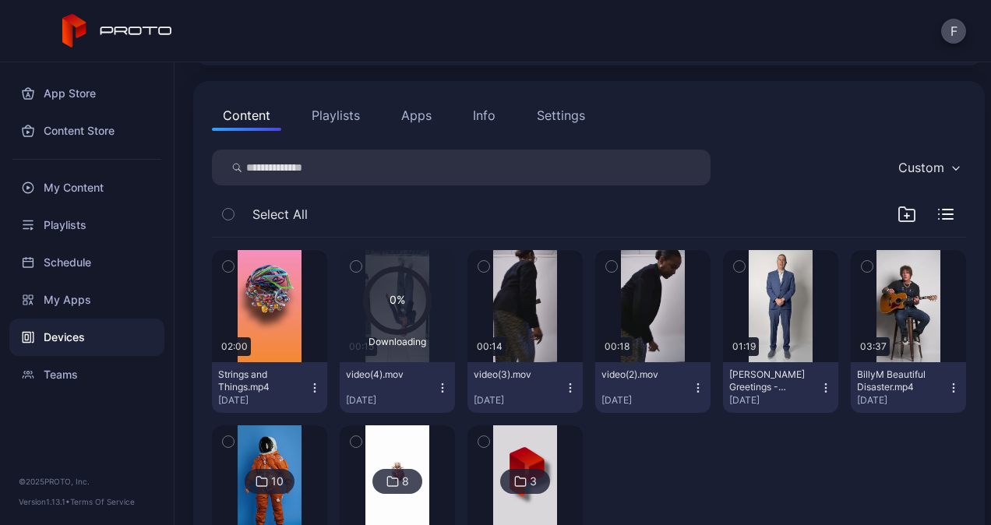
scroll to position [143, 0]
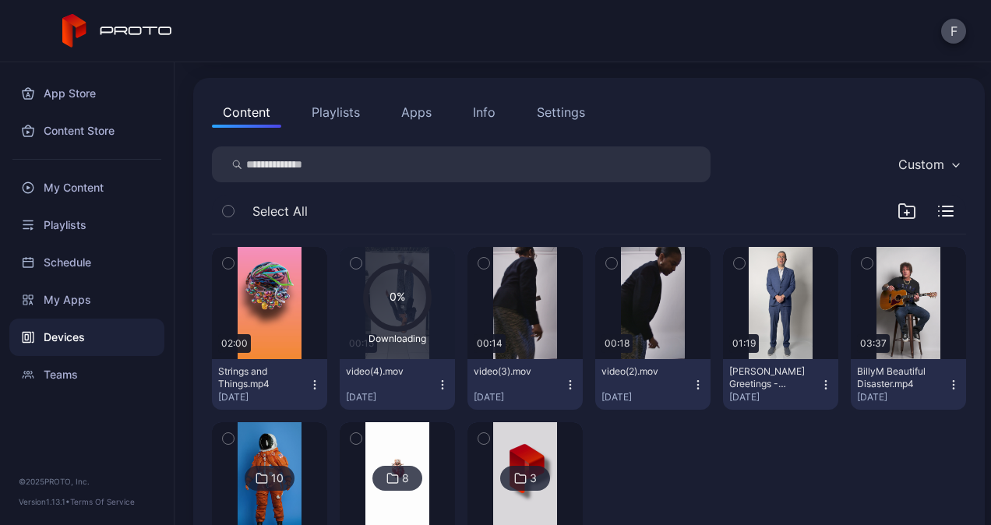
click at [436, 381] on icon "button" at bounding box center [442, 385] width 12 height 12
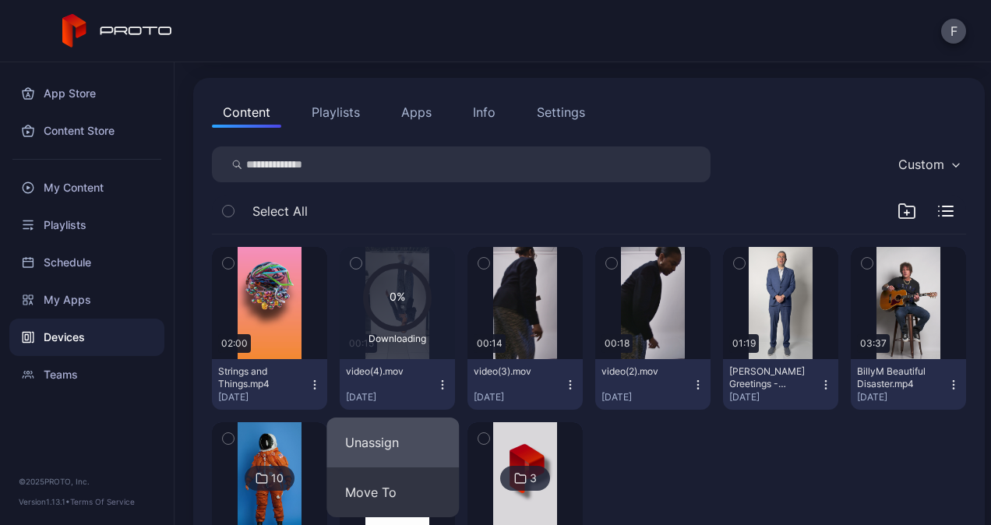
click at [397, 438] on button "Unassign" at bounding box center [392, 442] width 132 height 50
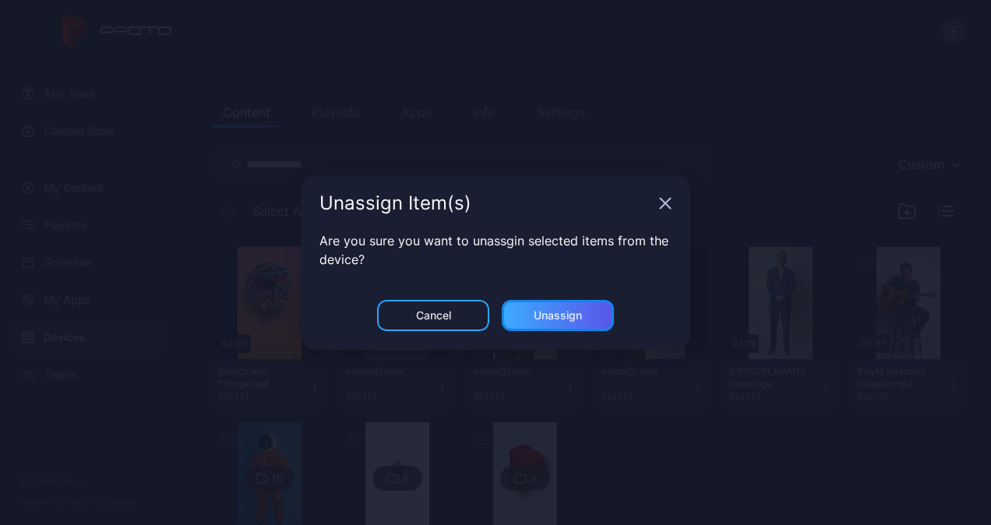
click at [537, 318] on div "Unassign" at bounding box center [557, 315] width 48 height 12
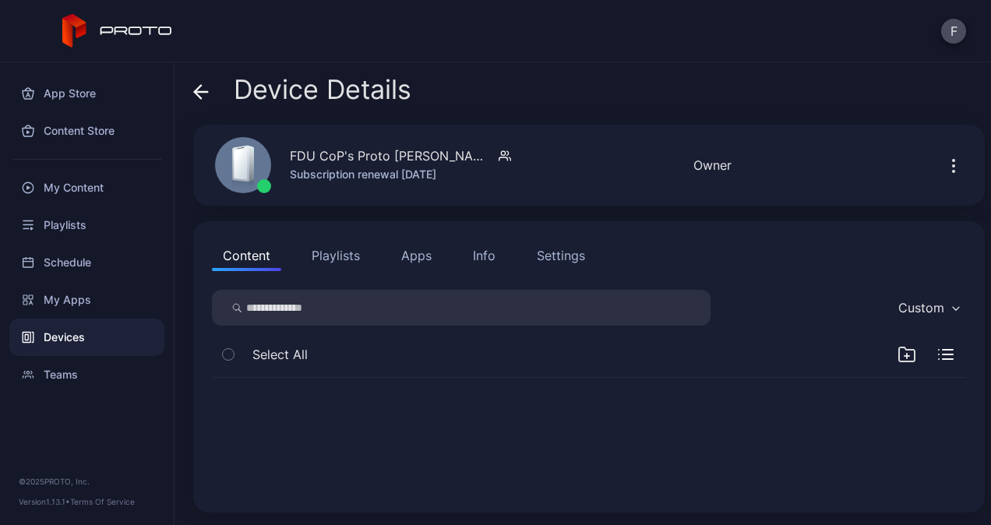
scroll to position [0, 0]
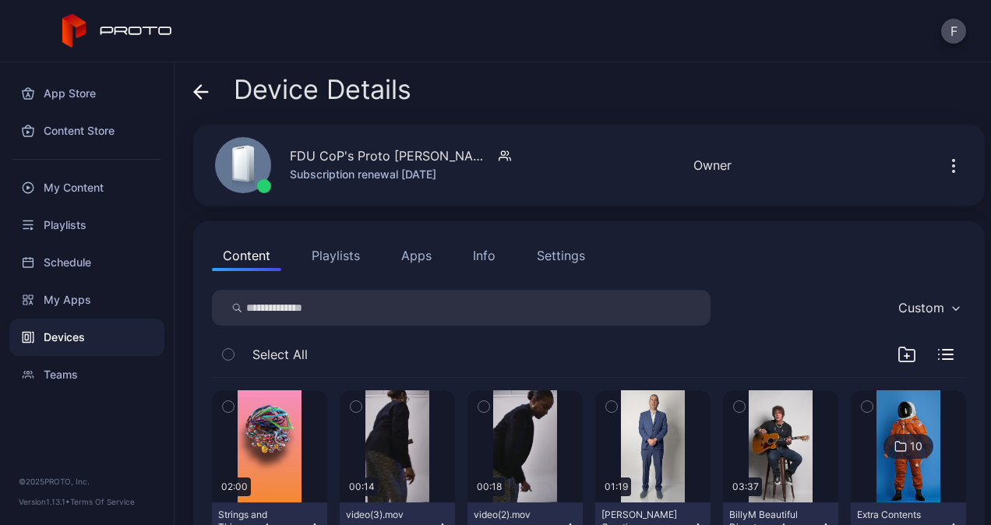
click at [200, 80] on span at bounding box center [201, 90] width 16 height 30
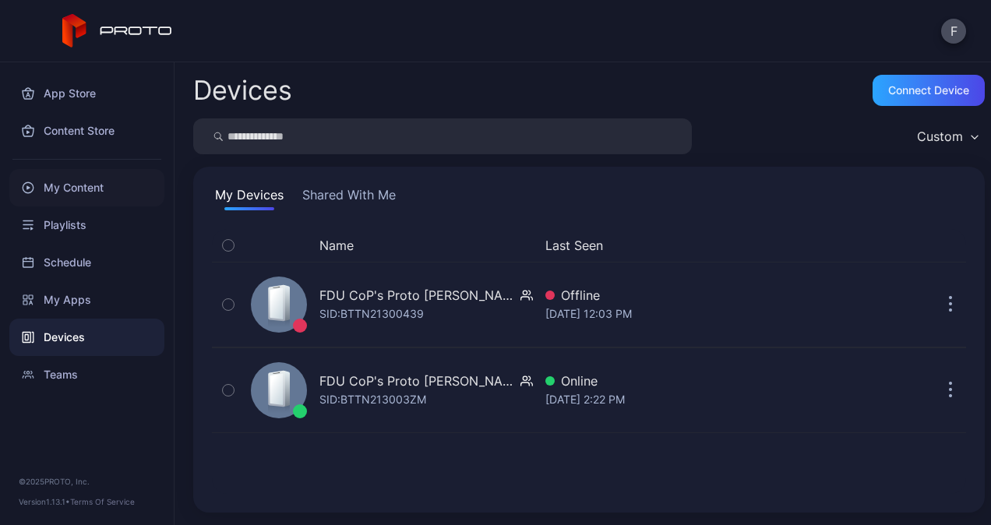
click at [54, 185] on div "My Content" at bounding box center [86, 187] width 155 height 37
